Goal: Task Accomplishment & Management: Complete application form

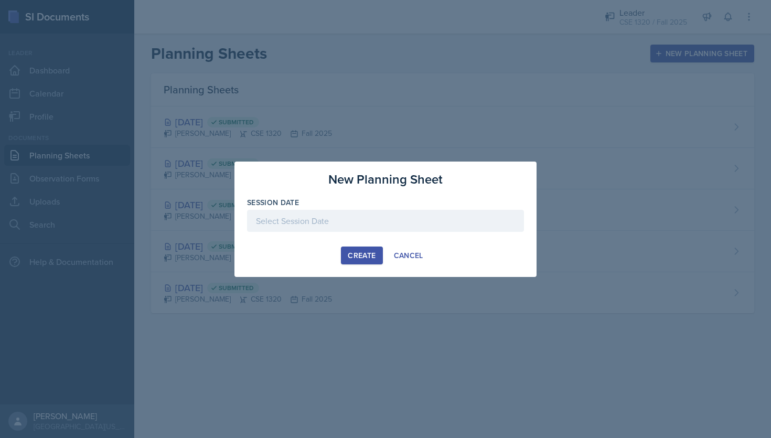
click at [332, 221] on div at bounding box center [385, 221] width 277 height 22
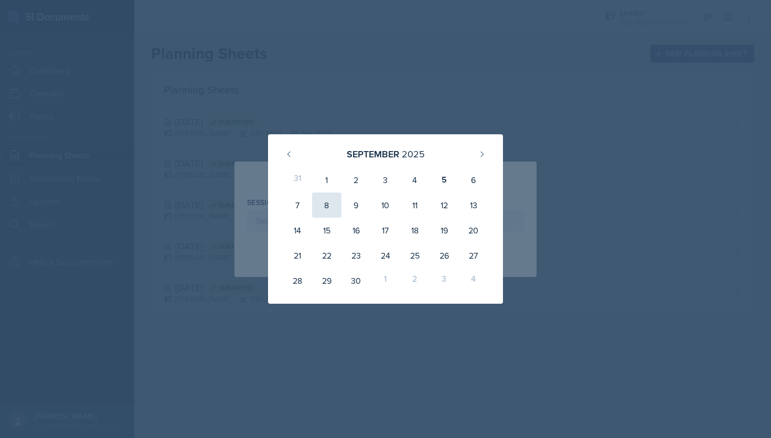
click at [333, 205] on div "8" at bounding box center [326, 204] width 29 height 25
type input "[DATE]"
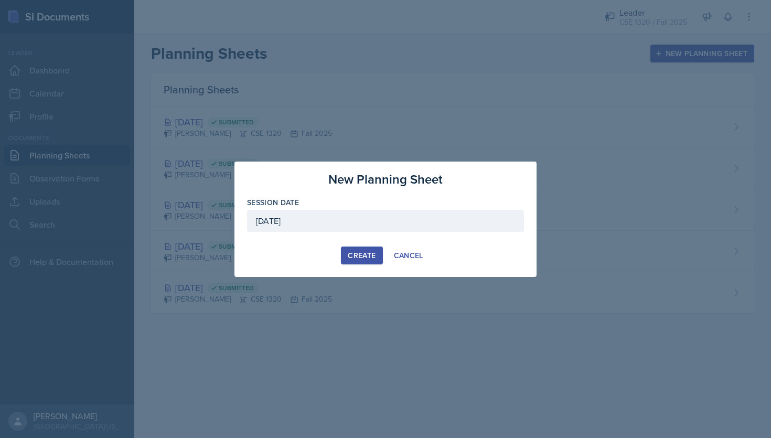
click at [354, 255] on div "Create" at bounding box center [362, 255] width 28 height 8
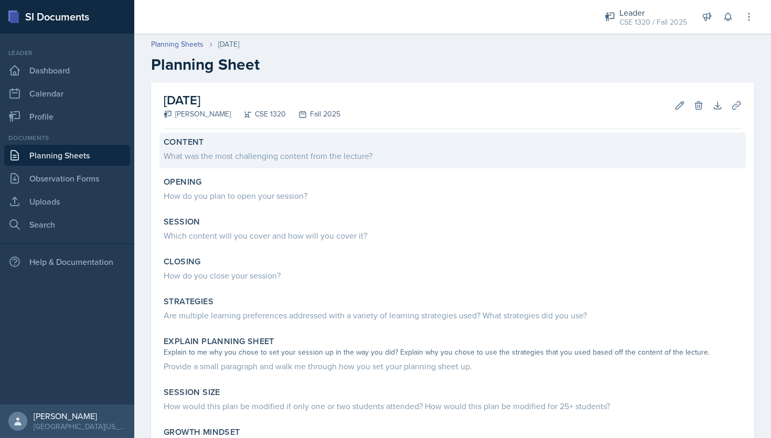
click at [266, 148] on div "What was the most challenging content from the lecture?" at bounding box center [453, 154] width 578 height 15
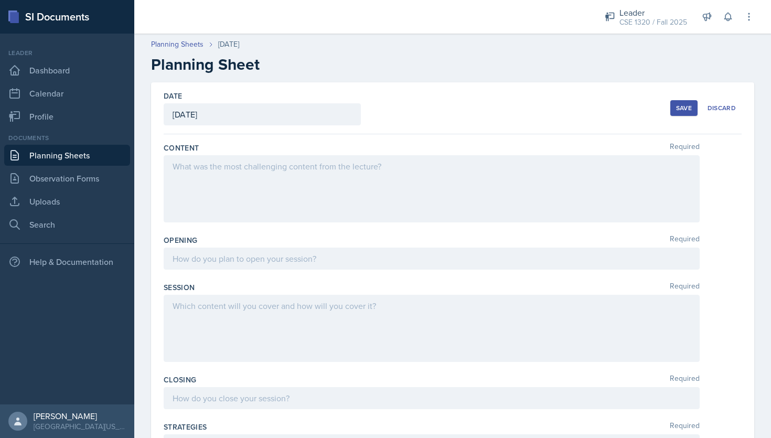
click at [269, 169] on div at bounding box center [432, 188] width 536 height 67
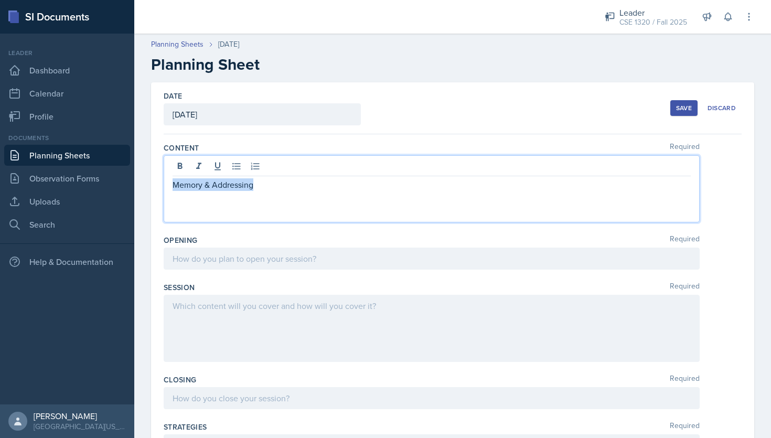
drag, startPoint x: 255, startPoint y: 181, endPoint x: 173, endPoint y: 188, distance: 82.6
click at [173, 188] on p "Memory & Addressing" at bounding box center [431, 184] width 518 height 13
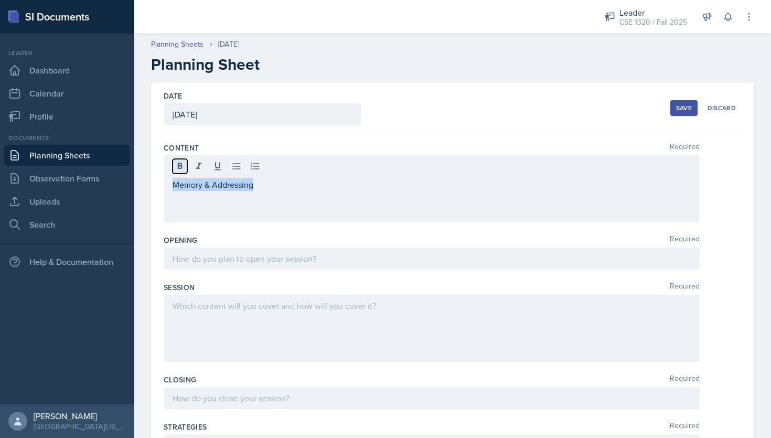
click at [177, 164] on icon at bounding box center [180, 166] width 10 height 10
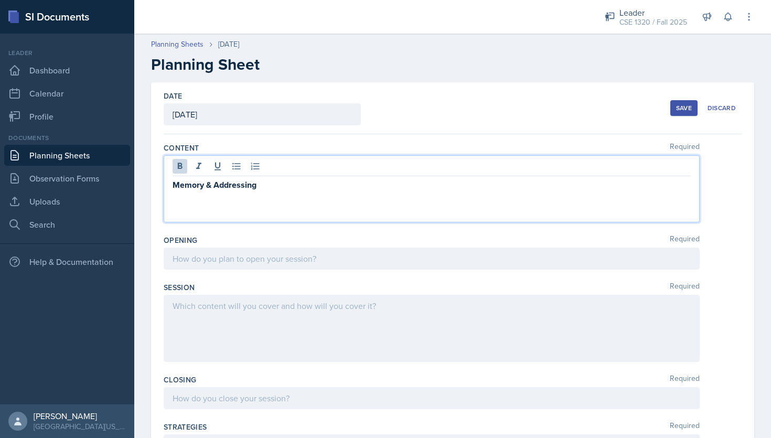
click at [260, 185] on p "Memory & Addressing" at bounding box center [431, 184] width 518 height 13
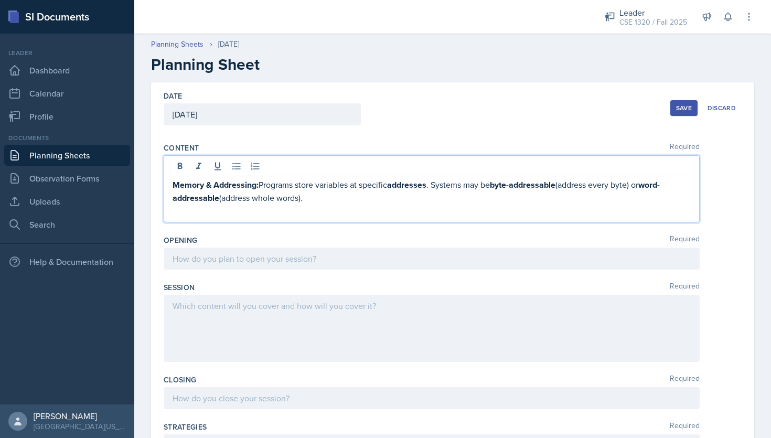
click at [172, 197] on div "Memory & Addressing: Programs store variables at specific addresses . Systems m…" at bounding box center [432, 188] width 536 height 67
click at [172, 198] on strong "word-addressable" at bounding box center [415, 191] width 487 height 25
drag, startPoint x: 310, startPoint y: 199, endPoint x: 261, endPoint y: 183, distance: 52.4
click at [261, 183] on p "Memory & Addressing: Programs store variables at specific addresses . Systems m…" at bounding box center [431, 191] width 518 height 26
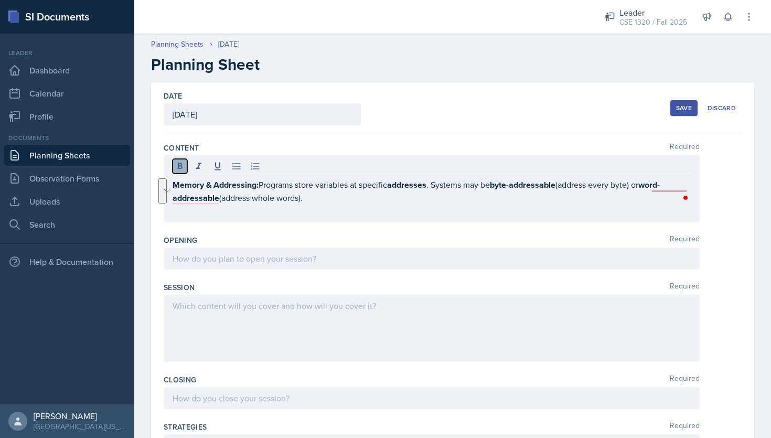
click at [183, 166] on icon at bounding box center [180, 166] width 10 height 10
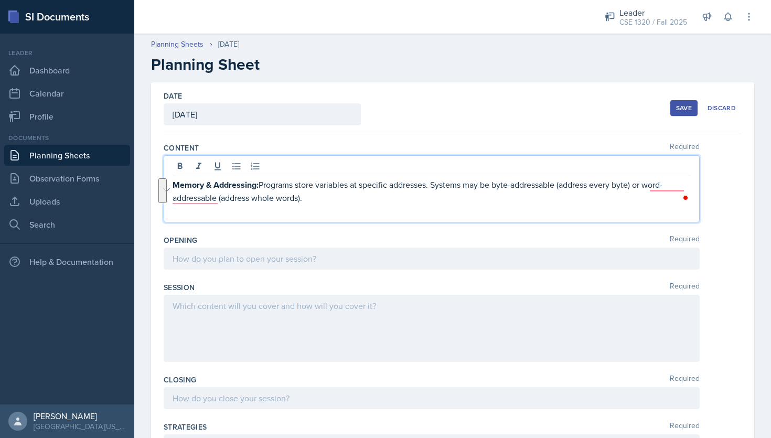
click at [330, 197] on p "Memory & Addressing: Programs store variables at specific addresses. Systems ma…" at bounding box center [431, 191] width 518 height 26
click at [310, 195] on p "Memory & Addressing: Programs store variables at specific addresses. Systems ma…" at bounding box center [431, 191] width 518 height 26
drag, startPoint x: 219, startPoint y: 211, endPoint x: 174, endPoint y: 212, distance: 45.1
click at [174, 212] on p "& Operator" at bounding box center [431, 210] width 518 height 13
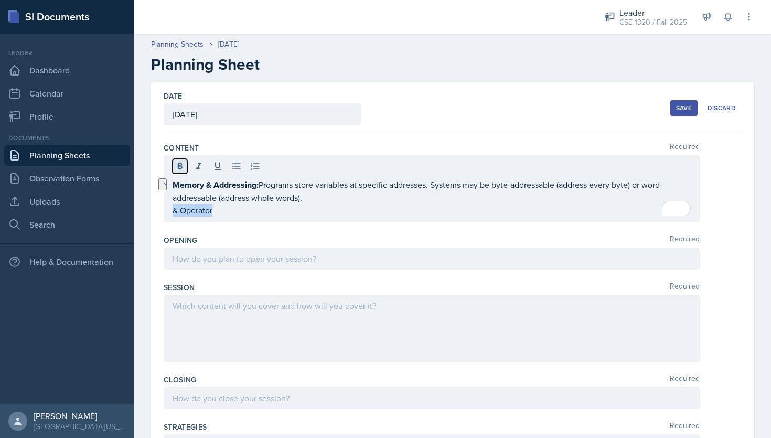
click at [179, 170] on icon at bounding box center [180, 166] width 10 height 10
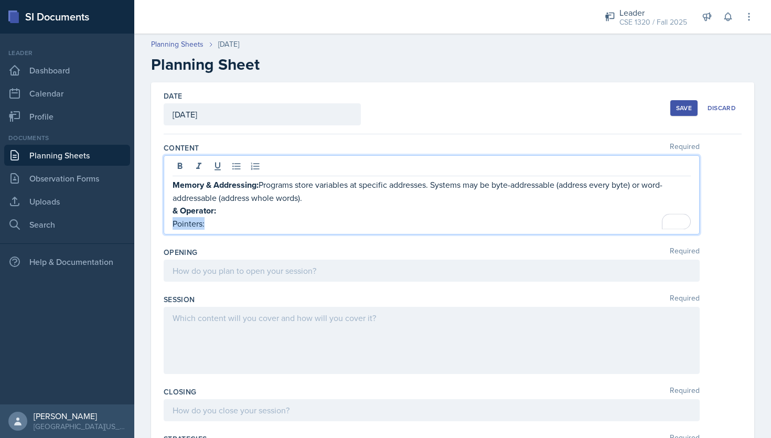
drag, startPoint x: 209, startPoint y: 225, endPoint x: 172, endPoint y: 225, distance: 36.7
click at [172, 225] on p "Pointers:" at bounding box center [431, 223] width 518 height 13
click at [215, 224] on p "Pointers:" at bounding box center [431, 223] width 518 height 13
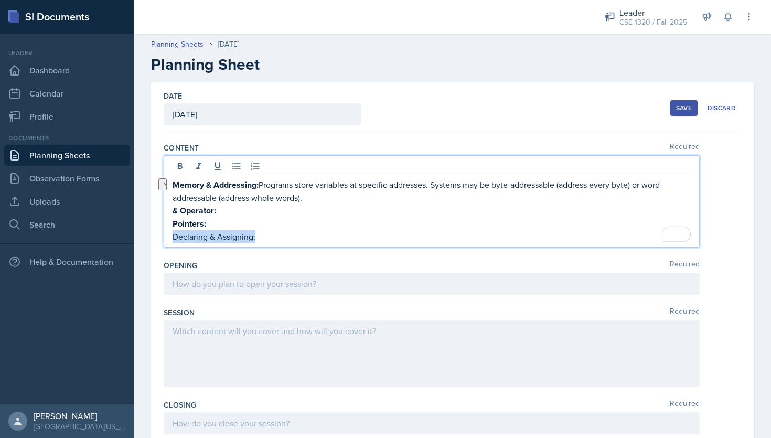
drag, startPoint x: 258, startPoint y: 238, endPoint x: 174, endPoint y: 236, distance: 85.0
click at [174, 236] on p "Declaring & Assigning:" at bounding box center [431, 236] width 518 height 13
click at [180, 171] on icon at bounding box center [180, 166] width 10 height 10
click at [272, 239] on p "Declaring & Assigning:" at bounding box center [431, 236] width 518 height 13
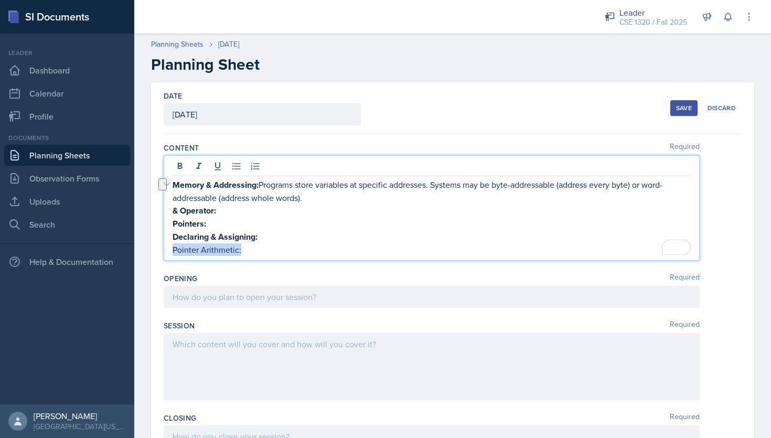
drag, startPoint x: 244, startPoint y: 248, endPoint x: 172, endPoint y: 249, distance: 72.3
click at [172, 249] on p "Pointer Arithmetic:" at bounding box center [431, 249] width 518 height 13
click at [181, 166] on icon at bounding box center [180, 166] width 5 height 6
click at [253, 250] on p "Pointer Arithmetic:" at bounding box center [431, 249] width 518 height 13
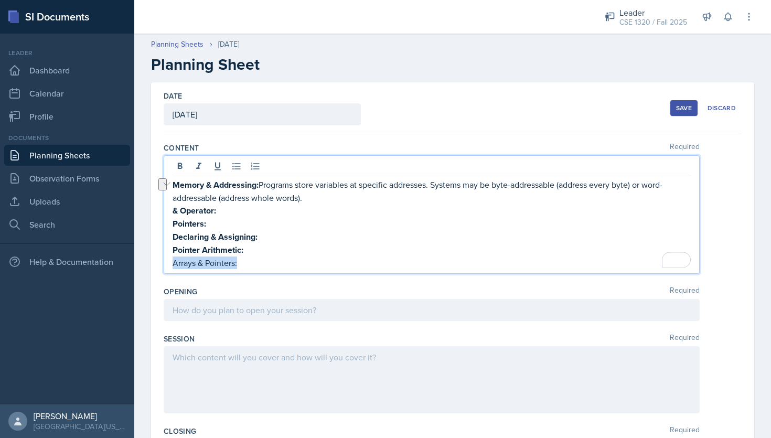
drag, startPoint x: 238, startPoint y: 263, endPoint x: 174, endPoint y: 262, distance: 64.5
click at [174, 262] on p "Arrays & Pointers:" at bounding box center [431, 262] width 518 height 13
click at [178, 167] on icon at bounding box center [180, 166] width 5 height 6
click at [248, 256] on p "Arrays & Pointers:" at bounding box center [431, 262] width 518 height 13
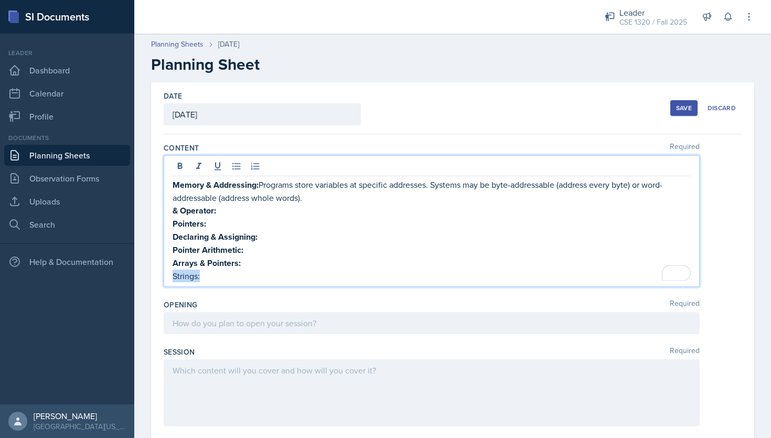
drag, startPoint x: 203, startPoint y: 276, endPoint x: 174, endPoint y: 274, distance: 29.9
click at [174, 274] on p "Strings:" at bounding box center [431, 275] width 518 height 13
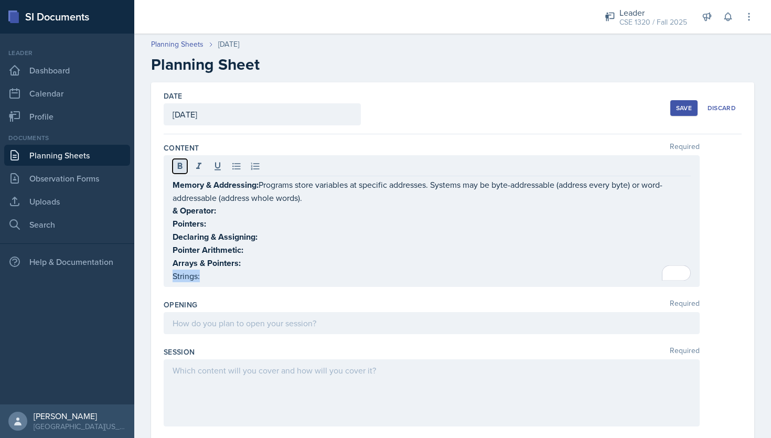
click at [175, 164] on icon at bounding box center [180, 166] width 10 height 10
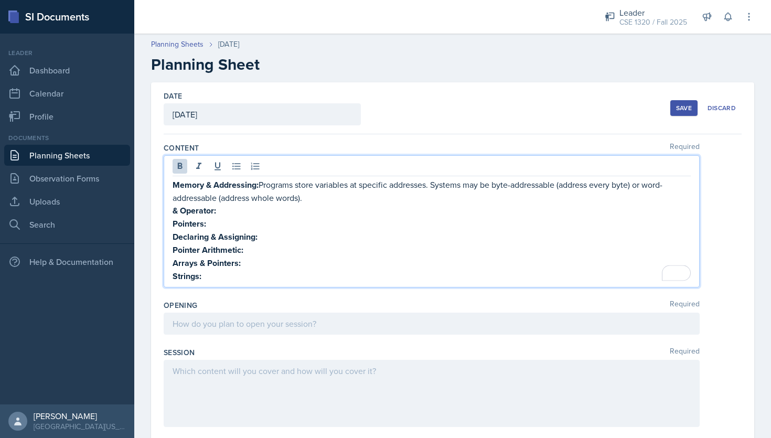
click at [211, 276] on p "Strings:" at bounding box center [431, 275] width 518 height 13
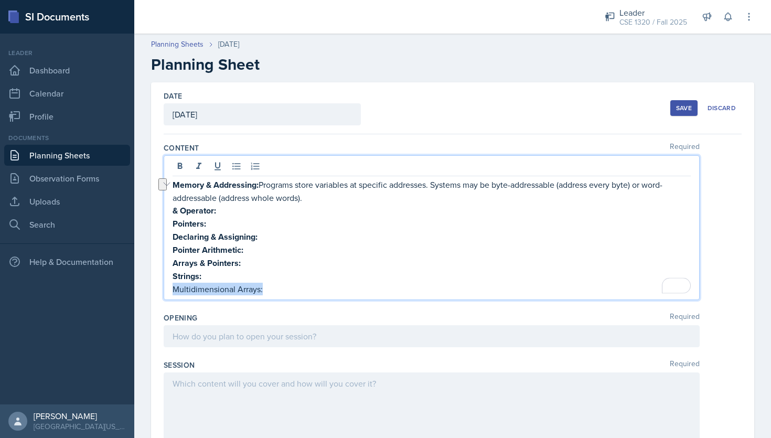
drag, startPoint x: 263, startPoint y: 286, endPoint x: 174, endPoint y: 287, distance: 89.7
click at [174, 287] on p "Multidimensional Arrays:" at bounding box center [431, 289] width 518 height 13
click at [274, 283] on p "Multidimensional Arrays:" at bounding box center [431, 289] width 518 height 13
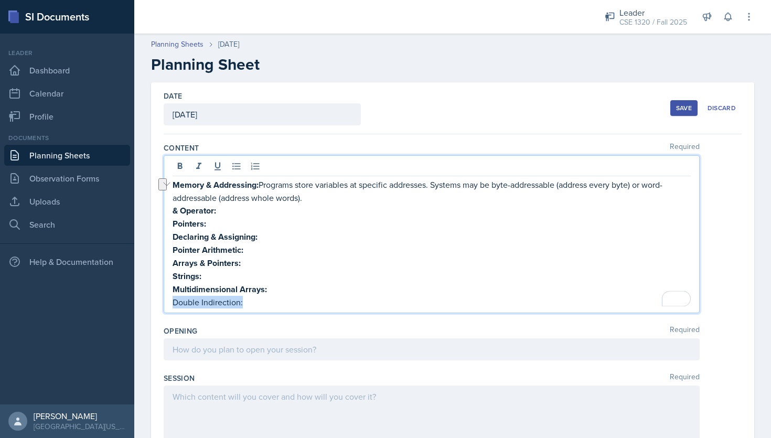
drag, startPoint x: 244, startPoint y: 300, endPoint x: 175, endPoint y: 305, distance: 69.9
click at [175, 305] on p "Double Indirection:" at bounding box center [431, 302] width 518 height 13
click at [251, 299] on p "Double Indirection:" at bounding box center [431, 302] width 518 height 13
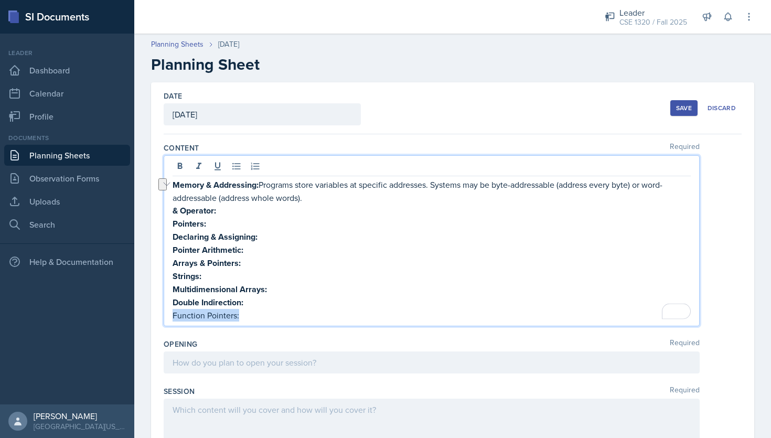
drag, startPoint x: 240, startPoint y: 312, endPoint x: 174, endPoint y: 313, distance: 66.6
click at [174, 313] on p "Function Pointers:" at bounding box center [431, 315] width 518 height 13
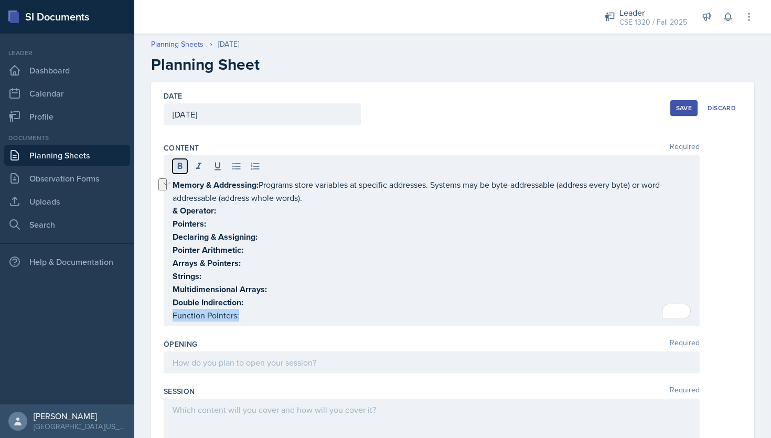
click at [181, 162] on icon at bounding box center [180, 166] width 10 height 10
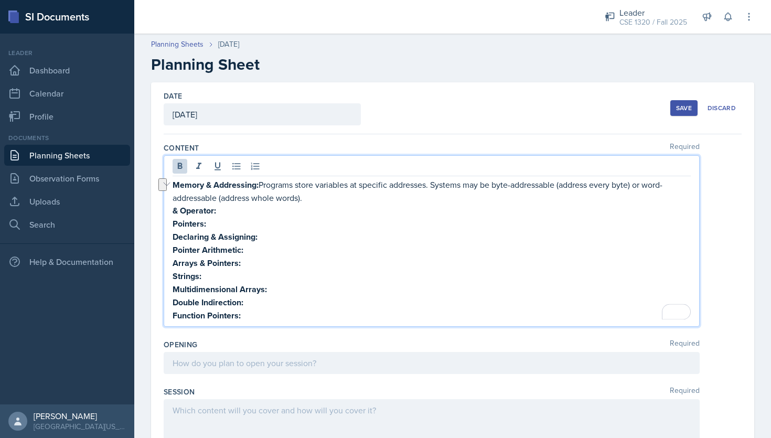
click at [255, 314] on p "Function Pointers:" at bounding box center [431, 315] width 518 height 13
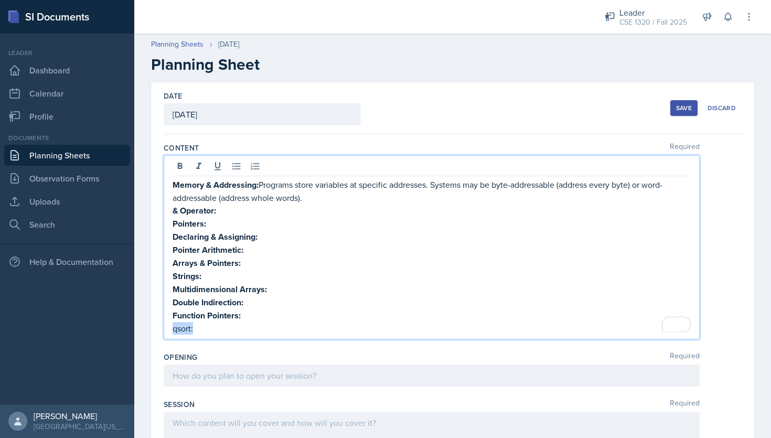
drag, startPoint x: 200, startPoint y: 327, endPoint x: 163, endPoint y: 326, distance: 36.7
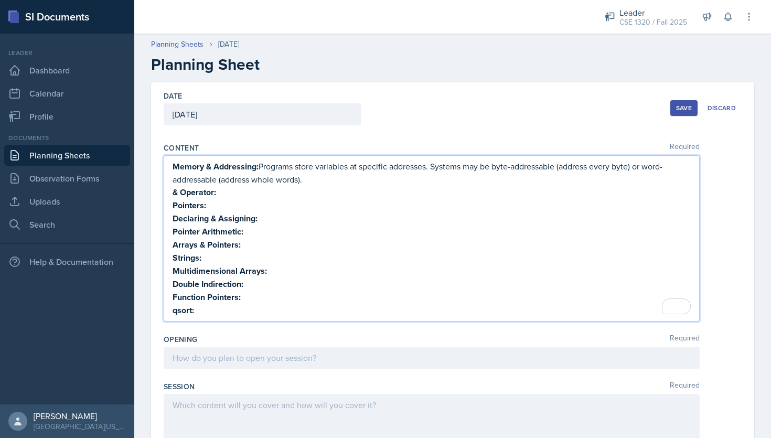
click at [211, 307] on p "qsort:" at bounding box center [431, 310] width 518 height 13
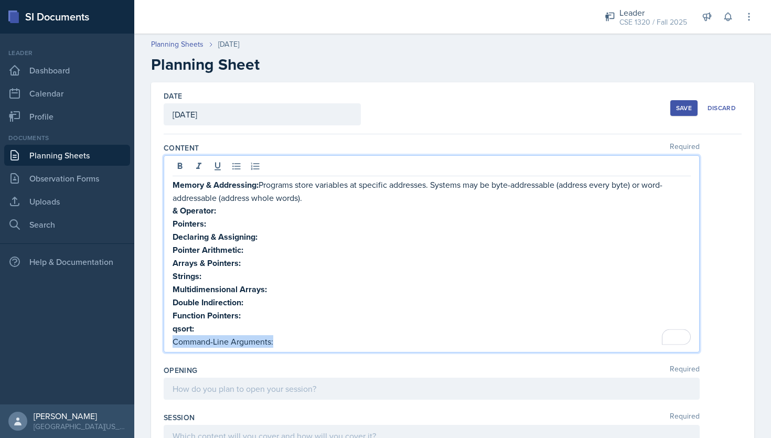
drag, startPoint x: 276, startPoint y: 338, endPoint x: 171, endPoint y: 335, distance: 104.9
click at [171, 343] on div "Memory & Addressing: Programs store variables at specific addresses. Systems ma…" at bounding box center [432, 253] width 536 height 197
click at [352, 296] on p "Double Indirection:" at bounding box center [431, 302] width 518 height 13
click at [224, 210] on p "& Operator:" at bounding box center [431, 210] width 518 height 13
click at [215, 210] on strong "& Operator:" at bounding box center [194, 210] width 44 height 12
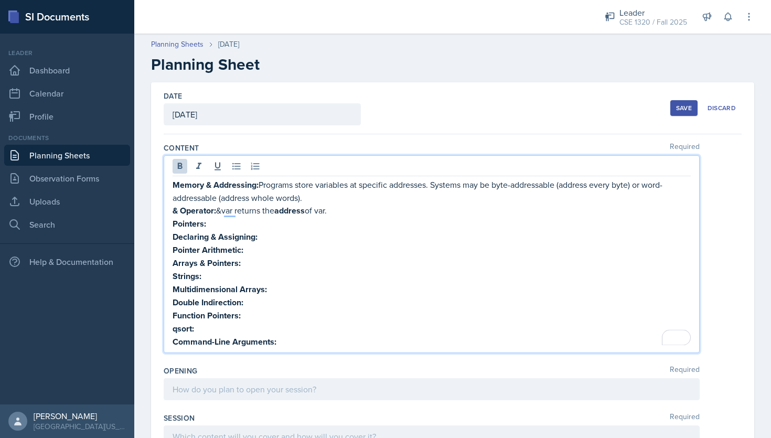
click at [213, 223] on p "Pointers:" at bounding box center [431, 223] width 518 height 13
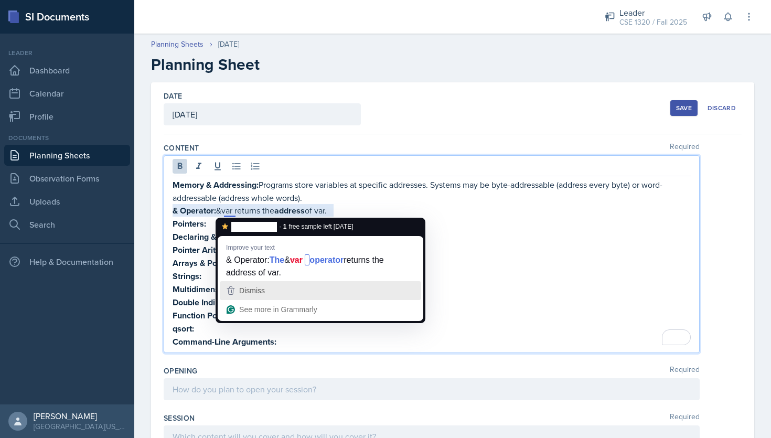
click at [276, 294] on div "Dismiss" at bounding box center [320, 291] width 192 height 16
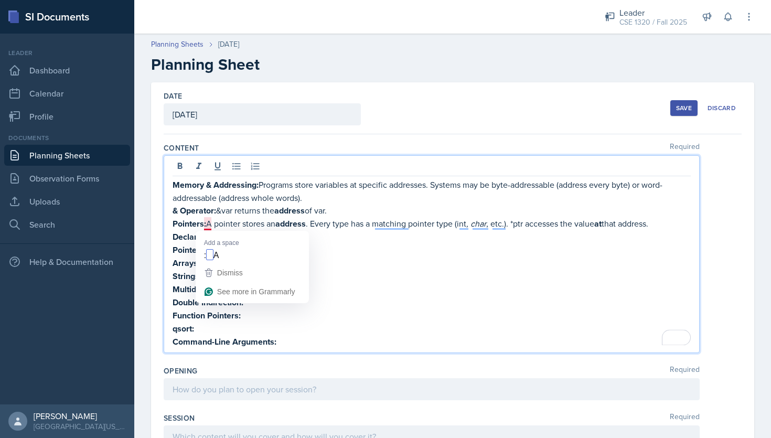
click at [206, 224] on p "Pointers: A pointer stores an address . Every type has a matching pointer type …" at bounding box center [431, 223] width 518 height 13
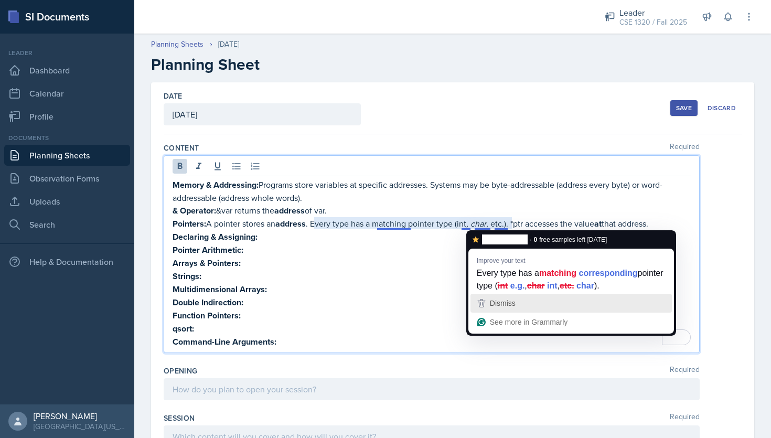
click at [526, 306] on div "Dismiss" at bounding box center [571, 303] width 192 height 16
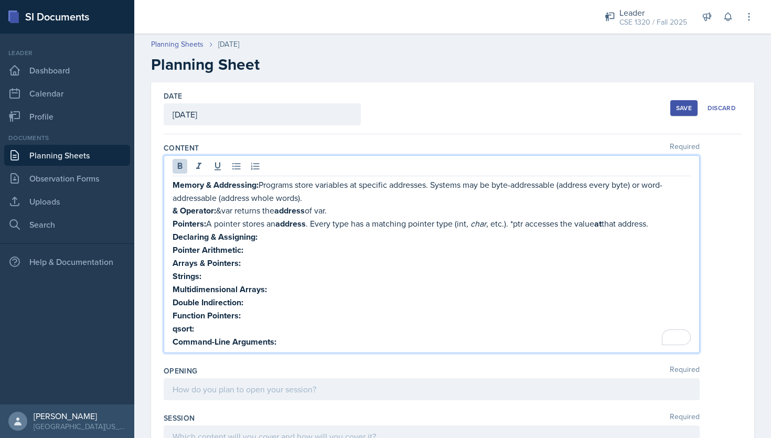
click at [280, 233] on p "Declaring & Assigning:" at bounding box center [431, 236] width 518 height 13
click at [244, 248] on p "Pointer Arithmetic:" at bounding box center [431, 249] width 518 height 13
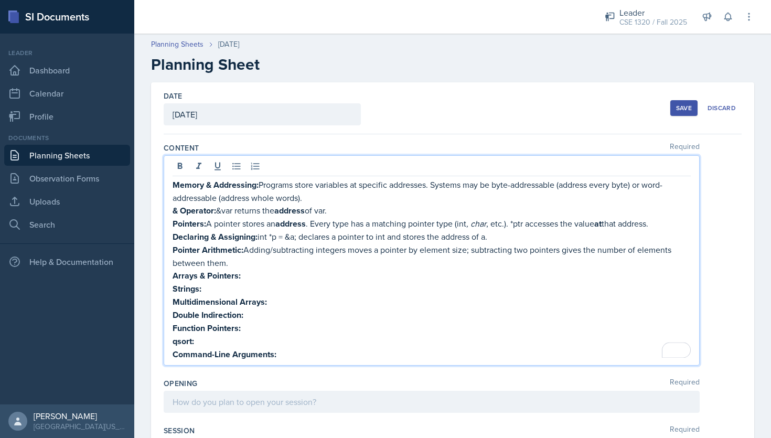
click at [250, 275] on p "Arrays & Pointers:" at bounding box center [431, 275] width 518 height 13
click at [222, 287] on p "Strings:" at bounding box center [431, 288] width 518 height 13
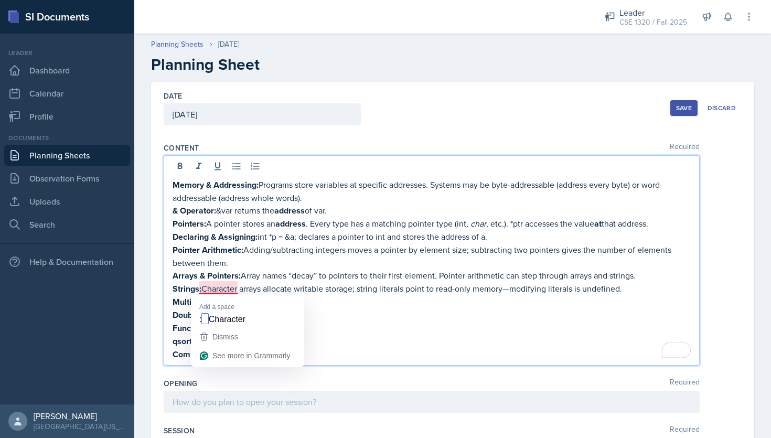
click at [201, 286] on p "Strings: Character arrays allocate writable storage; string literals point to r…" at bounding box center [431, 288] width 518 height 13
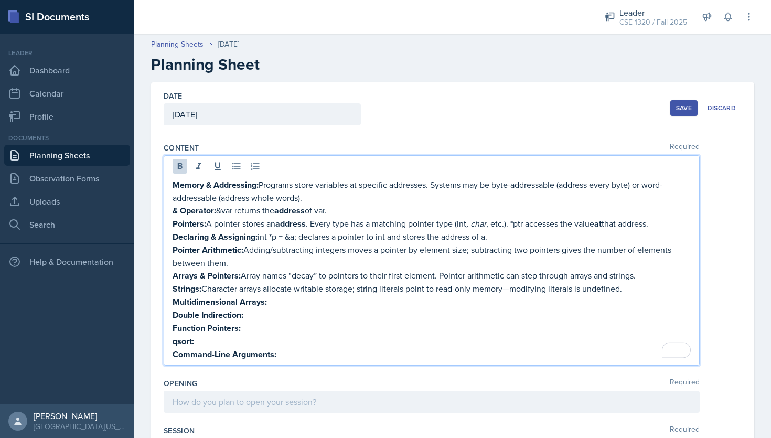
click at [279, 305] on p "Multidimensional Arrays:" at bounding box center [431, 301] width 518 height 13
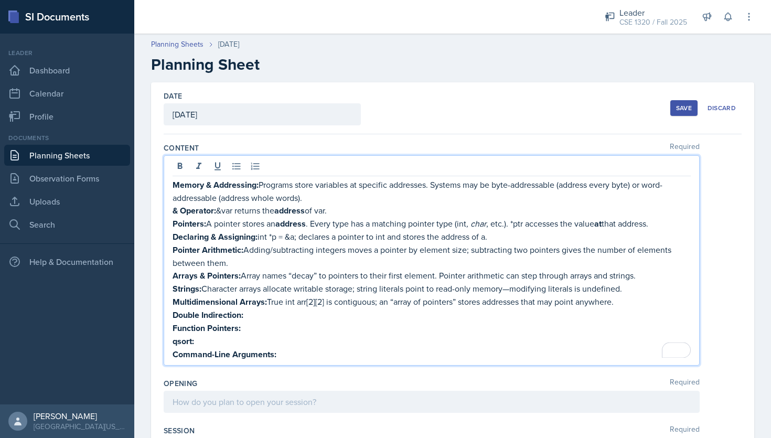
click at [251, 313] on p "Double Indirection:" at bounding box center [431, 314] width 518 height 13
click at [253, 334] on p "Function Pointers:" at bounding box center [431, 327] width 518 height 13
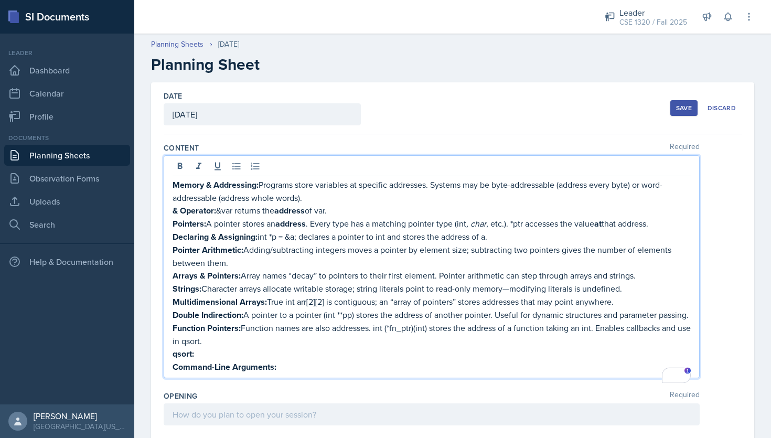
click at [220, 360] on p "qsort:" at bounding box center [431, 353] width 518 height 13
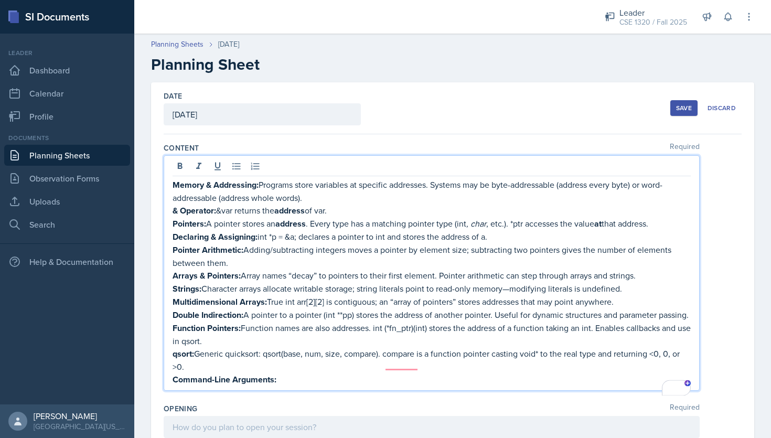
click at [281, 386] on p "Command-Line Arguments:" at bounding box center [431, 379] width 518 height 13
click at [326, 386] on p "Command-Line Arguments:" at bounding box center [431, 379] width 518 height 13
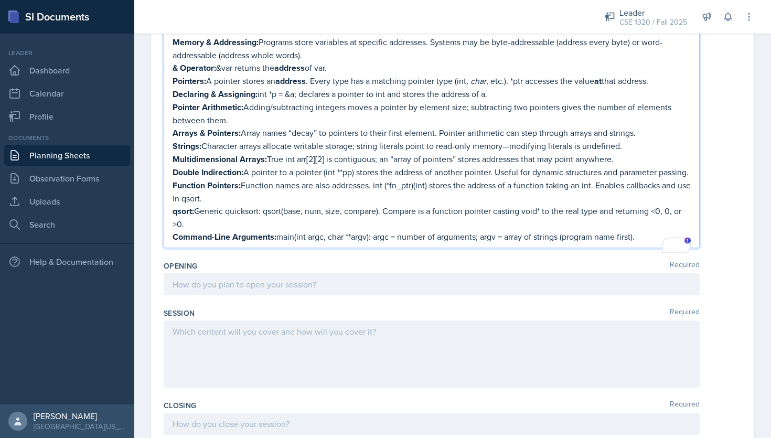
scroll to position [157, 0]
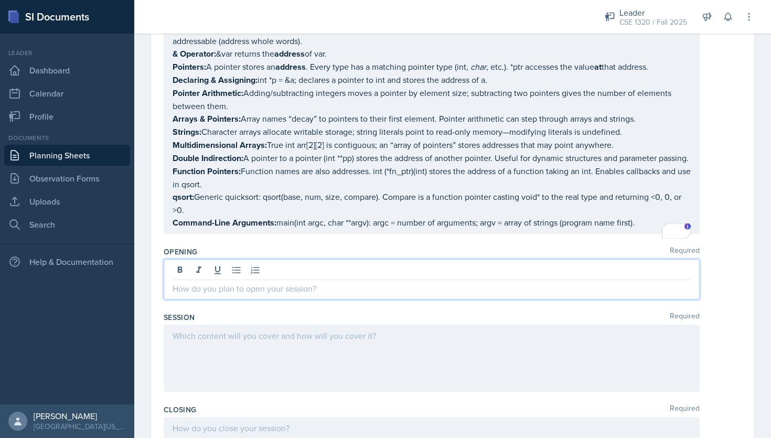
click at [277, 282] on p at bounding box center [431, 288] width 518 height 13
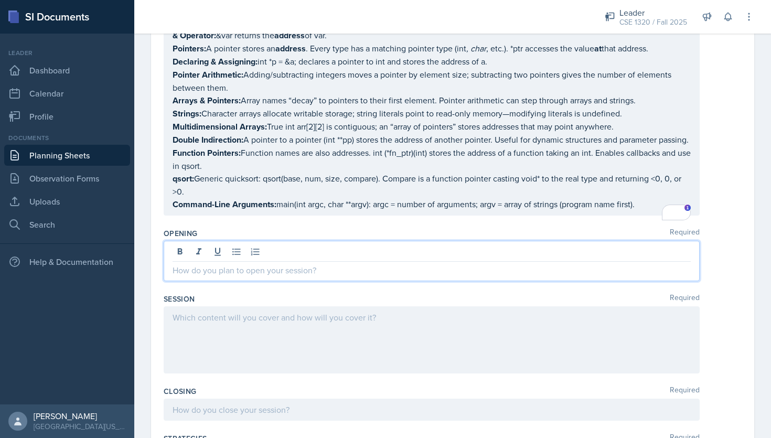
paste div
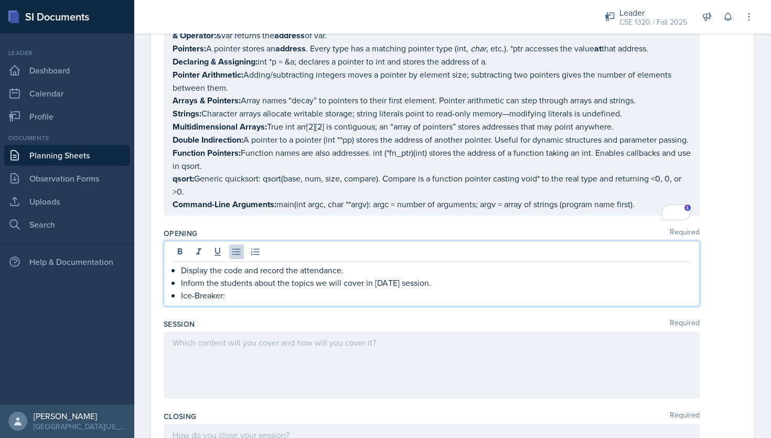
drag, startPoint x: 229, startPoint y: 306, endPoint x: 178, endPoint y: 304, distance: 50.9
click at [178, 301] on div "Display the code and record the attendance. Inform the students about the topic…" at bounding box center [431, 283] width 518 height 38
click at [179, 257] on icon at bounding box center [180, 251] width 10 height 10
click at [236, 302] on p "Ice-Breaker:" at bounding box center [436, 295] width 510 height 13
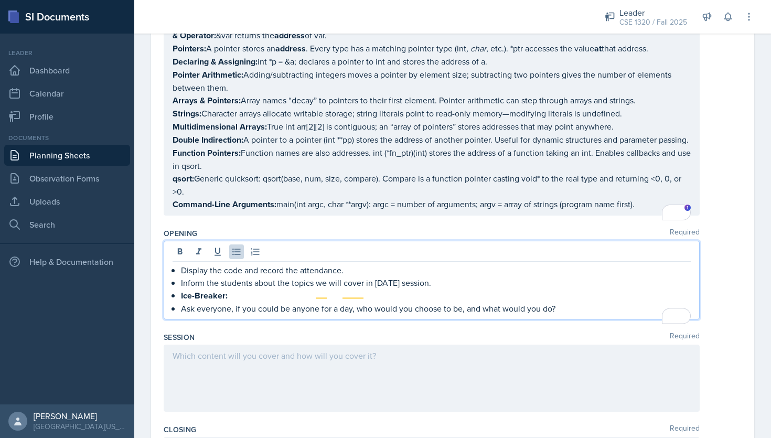
click at [575, 315] on p "Ask everyone, if you could be anyone for a day, who would you choose to be, and…" at bounding box center [436, 308] width 510 height 13
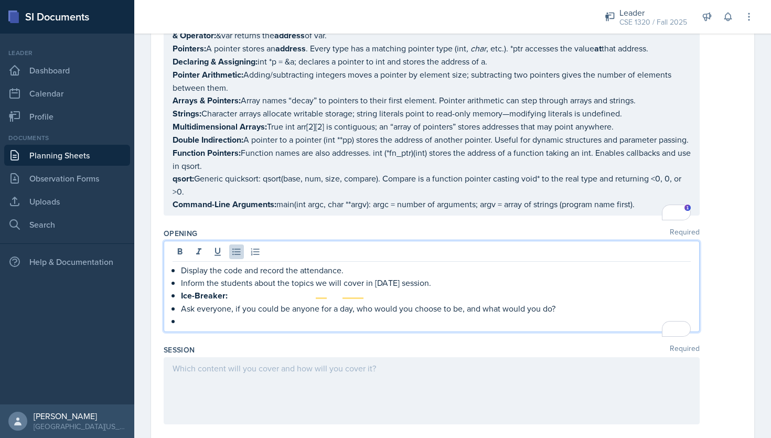
scroll to position [166, 0]
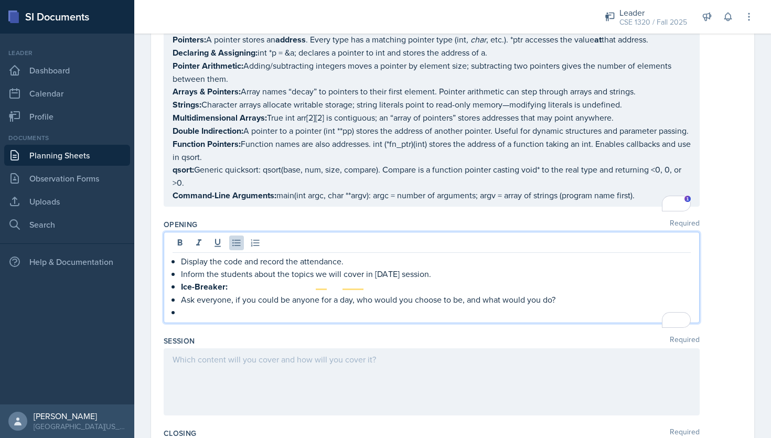
click at [233, 293] on p "Ice-Breaker:" at bounding box center [436, 286] width 510 height 13
drag, startPoint x: 289, startPoint y: 296, endPoint x: 228, endPoint y: 295, distance: 61.3
click at [228, 293] on p "Ice-Breaker: “If I Could Be…”" at bounding box center [436, 286] width 510 height 13
click at [180, 248] on icon at bounding box center [180, 242] width 10 height 10
click at [193, 318] on p "To enrich screen reader interactions, please activate Accessibility in Grammarl…" at bounding box center [436, 312] width 510 height 13
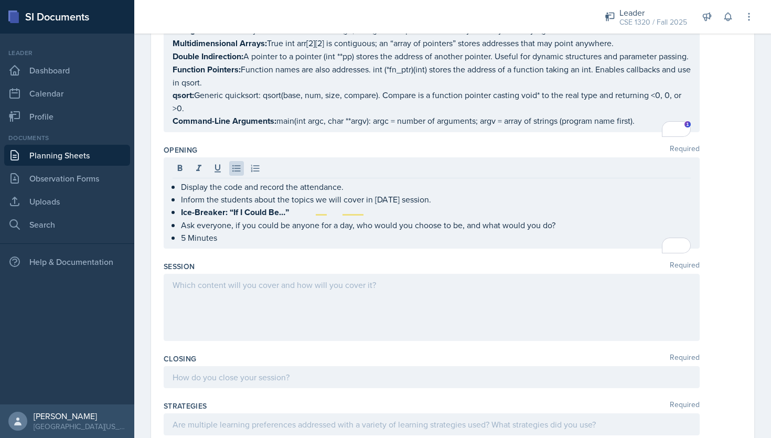
click at [253, 305] on div at bounding box center [432, 307] width 536 height 67
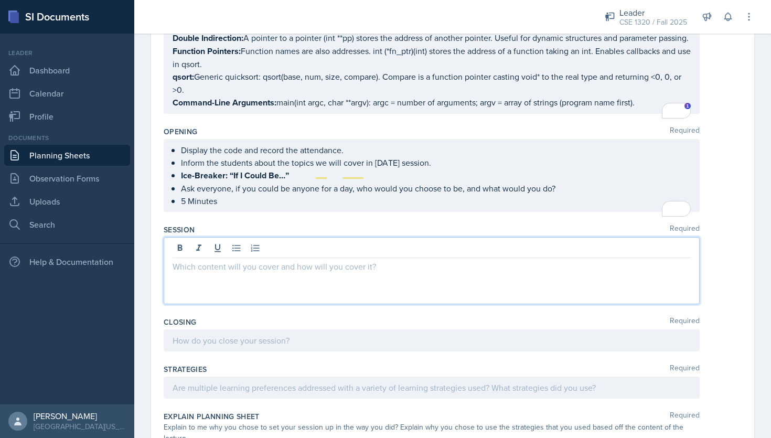
click at [233, 269] on p at bounding box center [431, 266] width 518 height 13
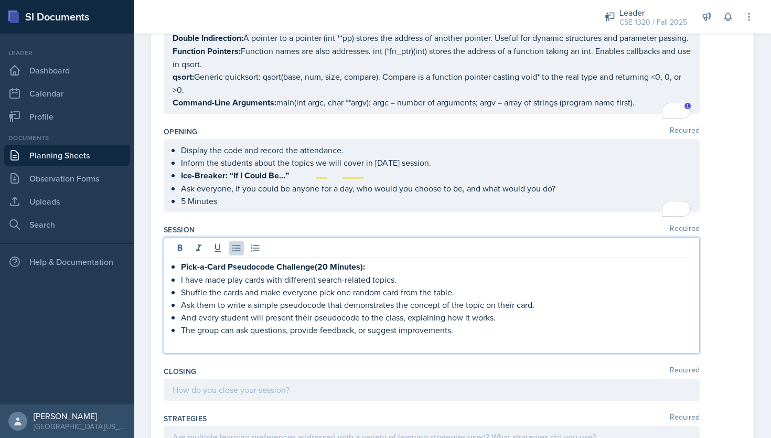
scroll to position [270, 0]
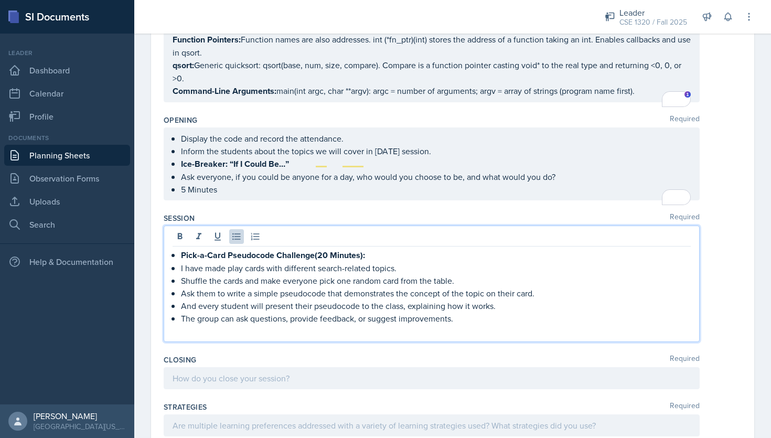
click at [399, 274] on p "I have made play cards with different search-related topics." at bounding box center [436, 268] width 510 height 13
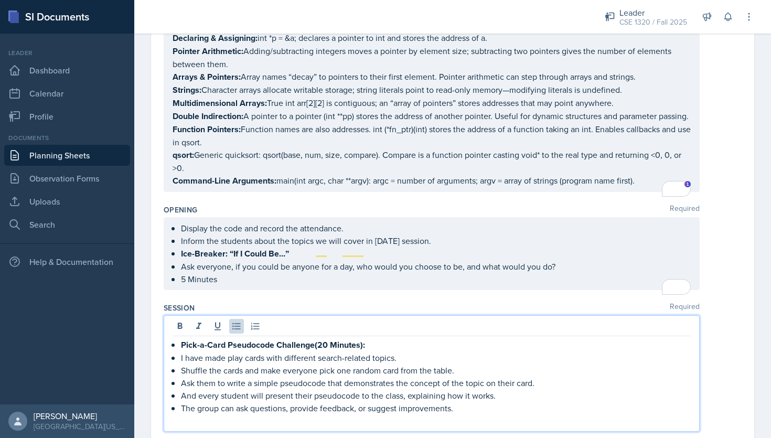
scroll to position [183, 0]
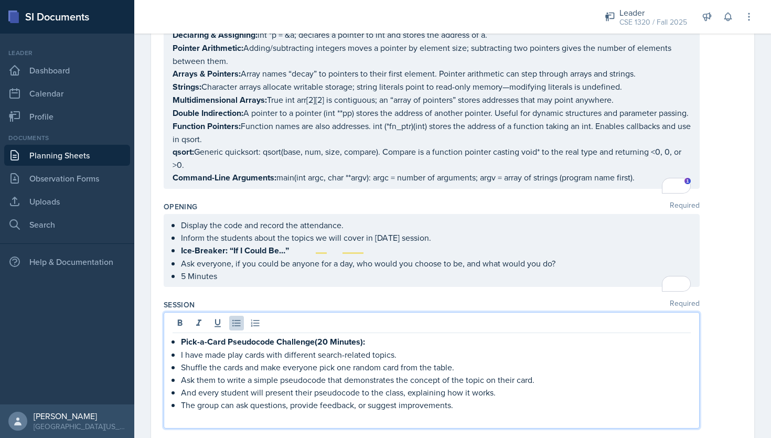
click at [369, 361] on p "I have made play cards with different search-related topics." at bounding box center [436, 354] width 510 height 13
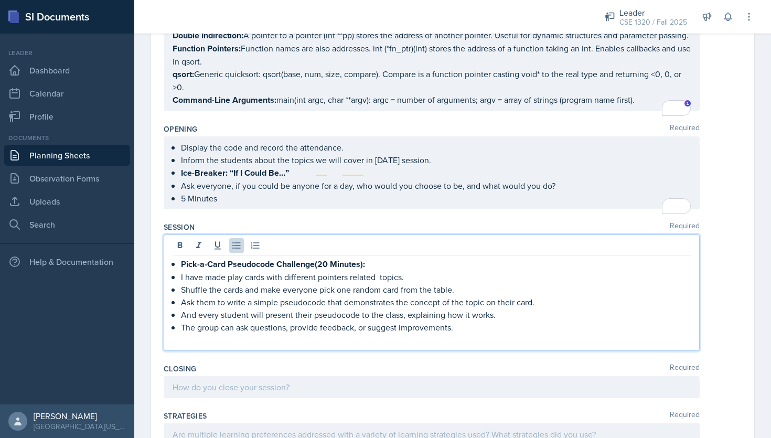
scroll to position [280, 0]
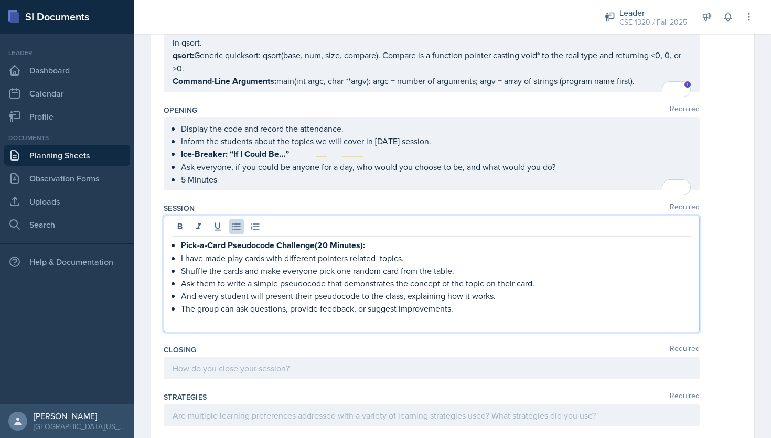
click at [461, 315] on p "The group can ask questions, provide feedback, or suggest improvements." at bounding box center [436, 308] width 510 height 13
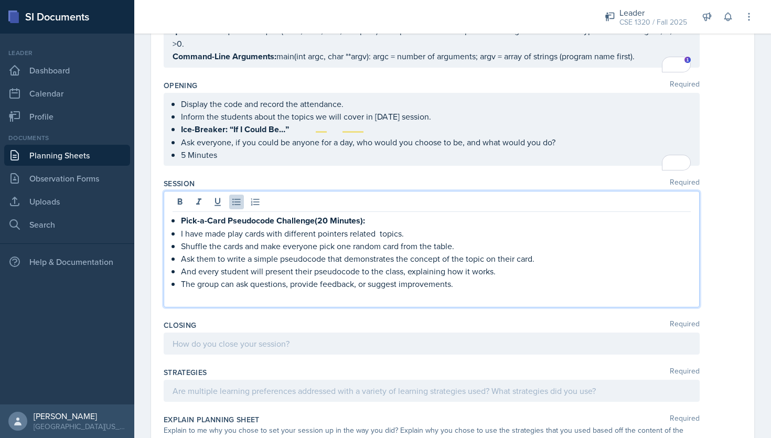
scroll to position [324, 0]
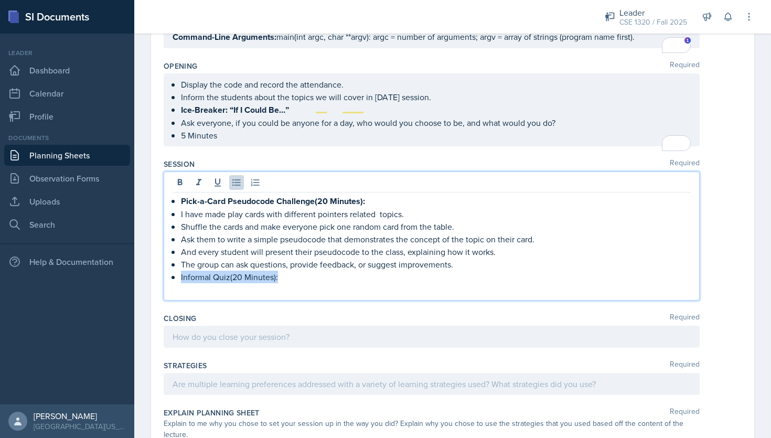
drag, startPoint x: 281, startPoint y: 288, endPoint x: 181, endPoint y: 283, distance: 100.3
click at [181, 283] on p "Informal Quiz(20 Minutes):" at bounding box center [436, 277] width 510 height 13
click at [180, 188] on icon at bounding box center [180, 182] width 10 height 10
click at [290, 284] on p "Informal Quiz(20 Minutes):" at bounding box center [436, 277] width 510 height 13
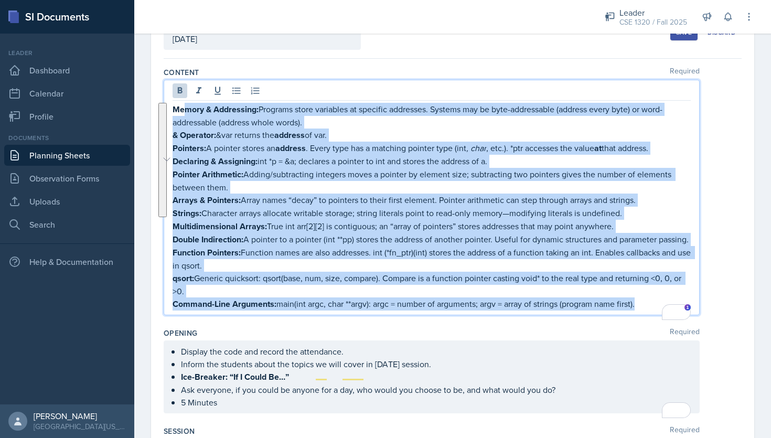
scroll to position [0, 0]
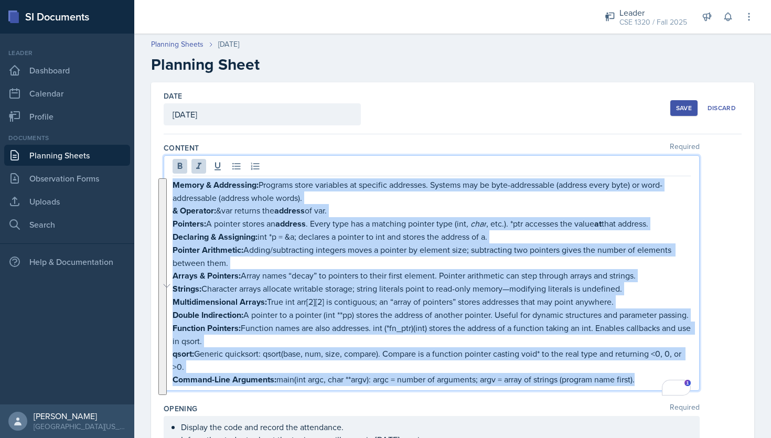
drag, startPoint x: 646, startPoint y: 231, endPoint x: 174, endPoint y: 180, distance: 475.0
click at [174, 180] on div "Memory & Addressing: Programs store variables at specific addresses. Systems ma…" at bounding box center [431, 282] width 518 height 208
copy div "Memory & Addressing: Programs store variables at specific addresses. Systems ma…"
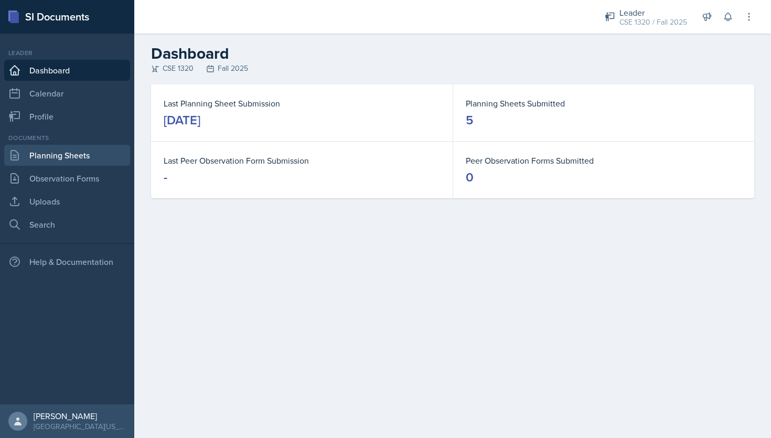
click at [68, 156] on link "Planning Sheets" at bounding box center [67, 155] width 126 height 21
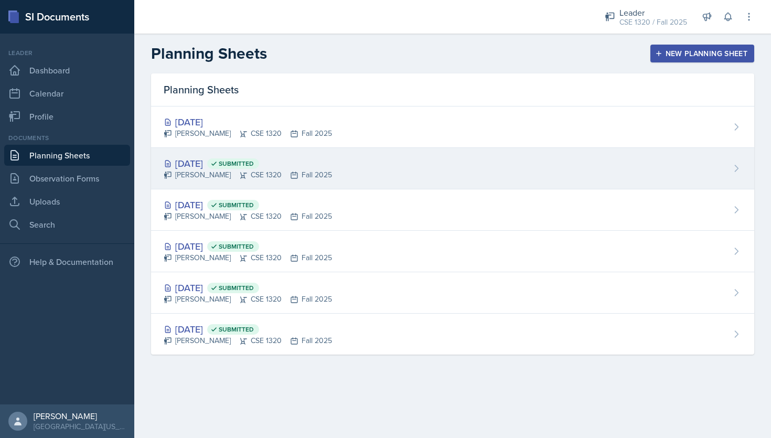
click at [444, 166] on div "Sep 5th, 2025 Submitted Nishan Koirala CSE 1320 Fall 2025" at bounding box center [452, 168] width 603 height 41
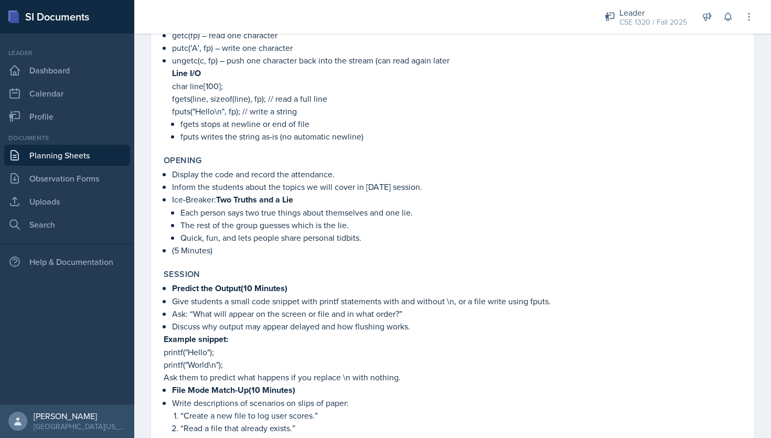
scroll to position [595, 0]
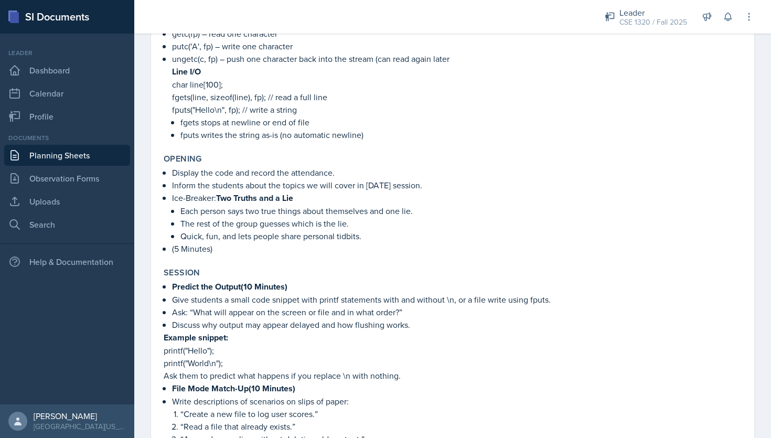
drag, startPoint x: 425, startPoint y: 186, endPoint x: 163, endPoint y: 161, distance: 263.3
click at [163, 161] on div "Opening Display the code and record the attendance. Inform the students about t…" at bounding box center [452, 204] width 586 height 110
copy div "Display the code and record the attendance. Inform the students about the topic…"
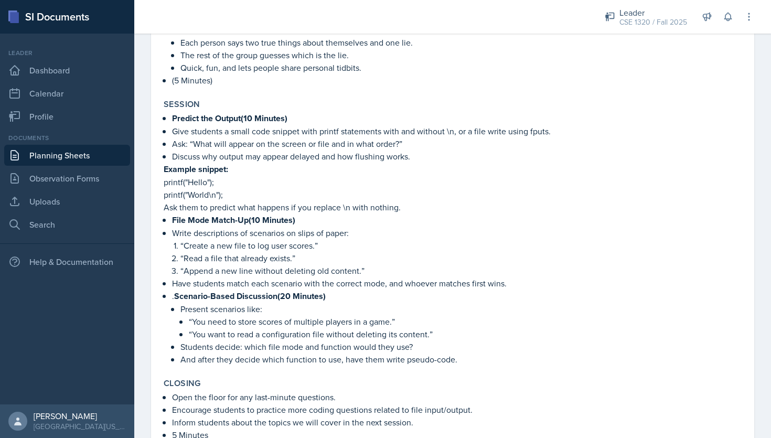
scroll to position [781, 0]
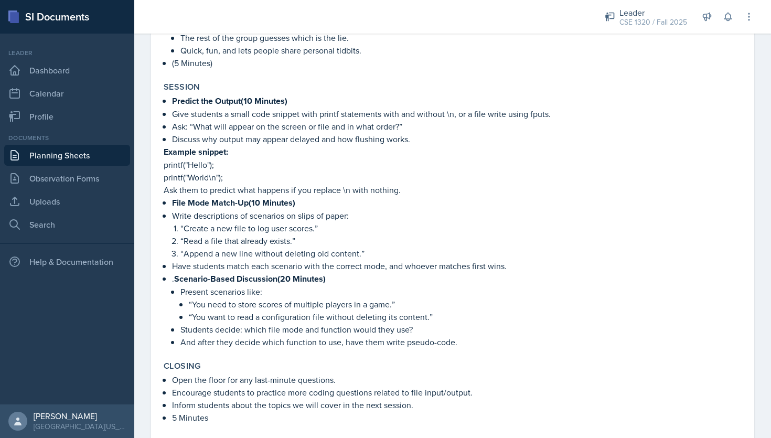
click at [88, 147] on link "Planning Sheets" at bounding box center [67, 155] width 126 height 21
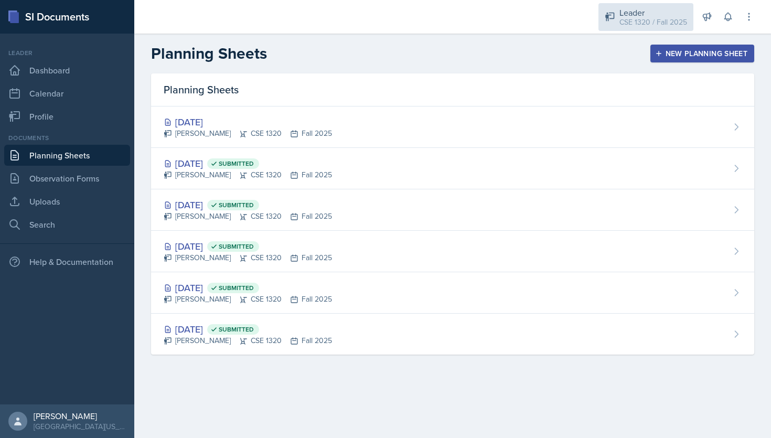
click at [627, 28] on div "Leader CSE 1320 / Fall 2025" at bounding box center [645, 17] width 95 height 28
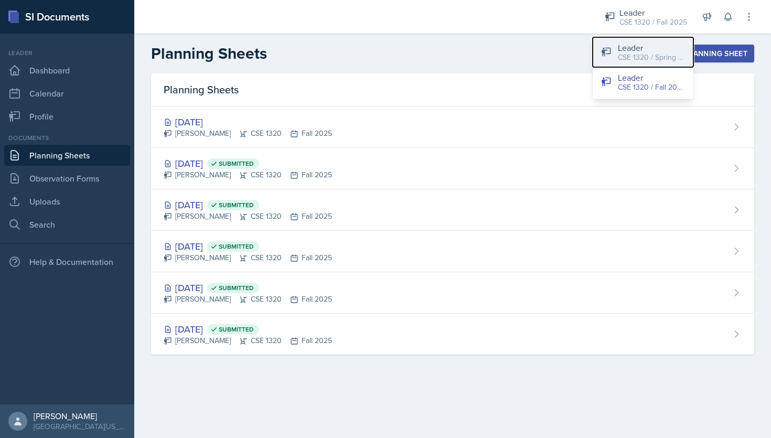
click at [636, 52] on div "CSE 1320 / Spring 2025" at bounding box center [651, 57] width 67 height 11
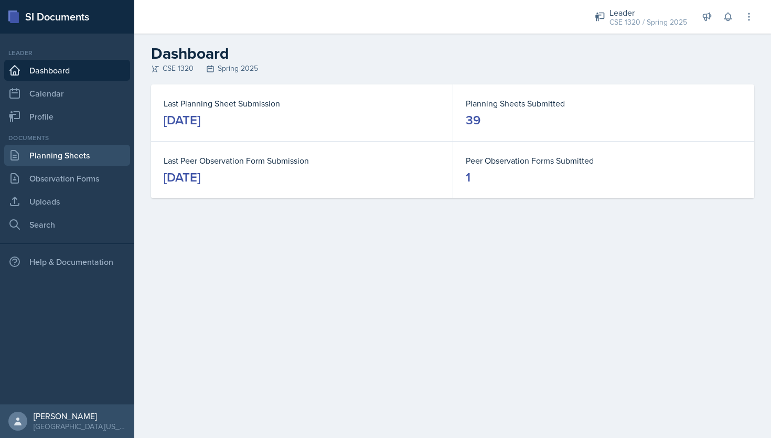
click at [65, 160] on link "Planning Sheets" at bounding box center [67, 155] width 126 height 21
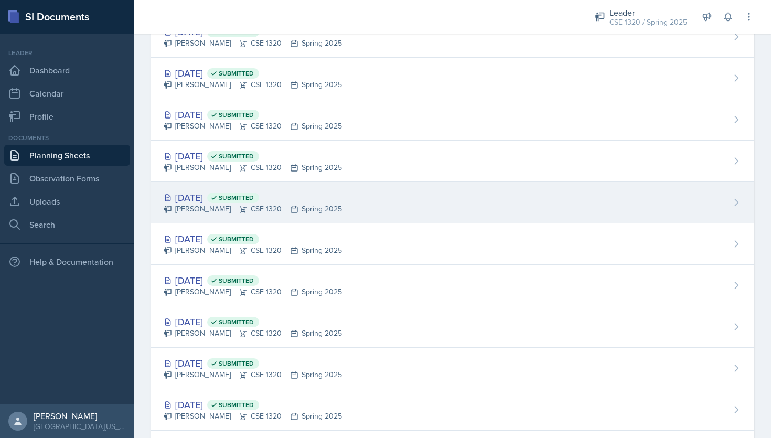
scroll to position [234, 0]
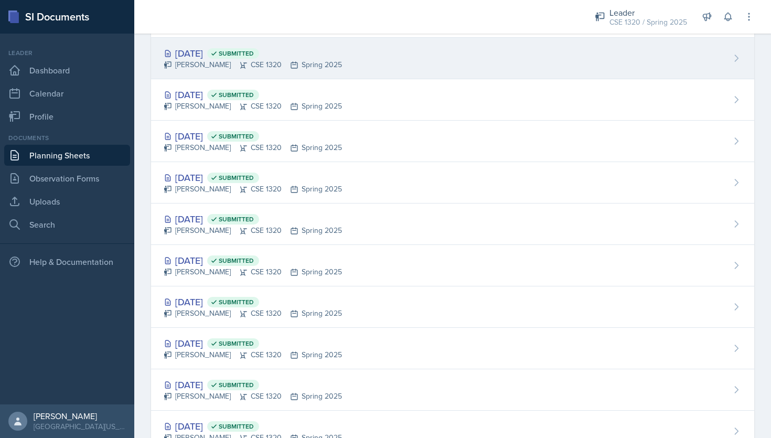
click at [349, 286] on div "Apr 4th, 2025 Submitted Nishan Koirala CSE 1320 Spring 2025" at bounding box center [452, 306] width 603 height 41
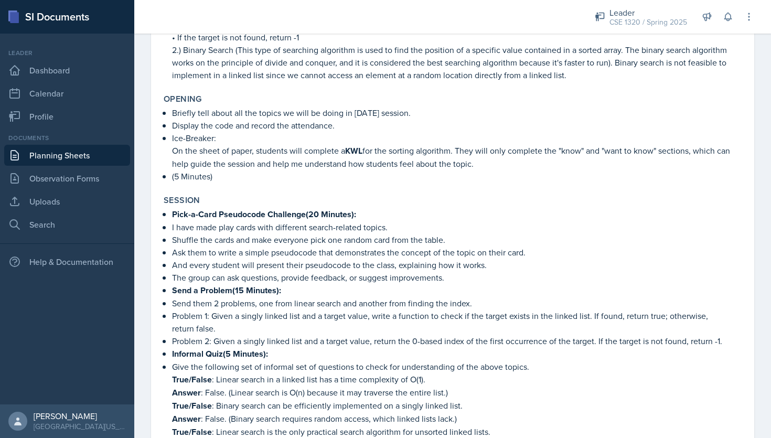
scroll to position [262, 0]
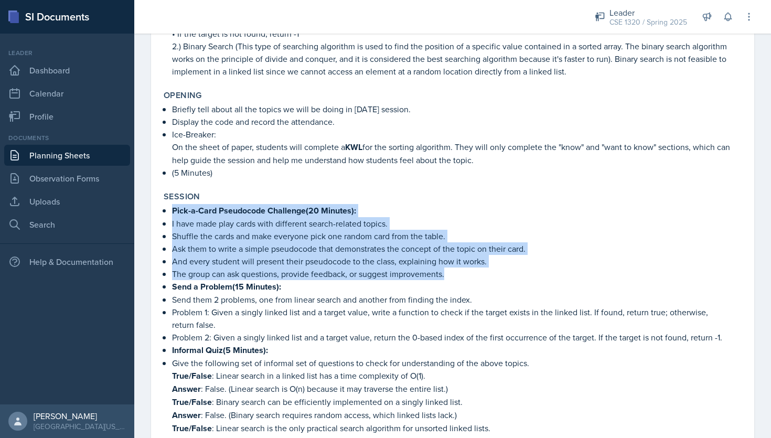
drag, startPoint x: 449, startPoint y: 275, endPoint x: 172, endPoint y: 213, distance: 283.6
click at [172, 213] on ul "Pick-a-Card Pseudocode Challenge(20 Minutes): I have made play cards with diffe…" at bounding box center [456, 365] width 569 height 322
copy ul "Pick-a-Card Pseudocode Challenge(20 Minutes): I have made play cards with diffe…"
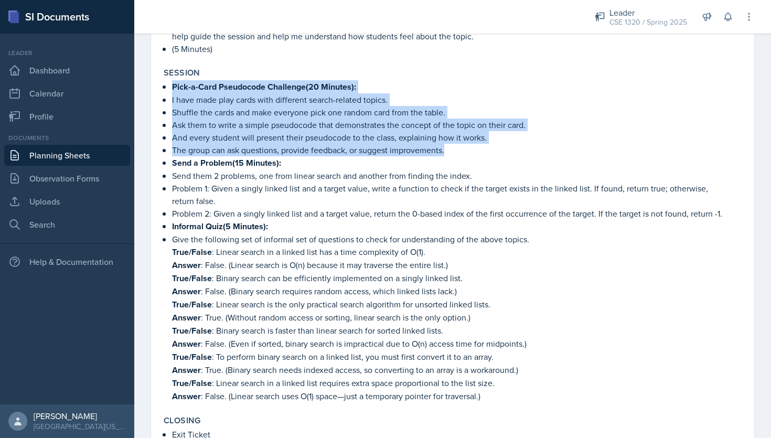
scroll to position [384, 0]
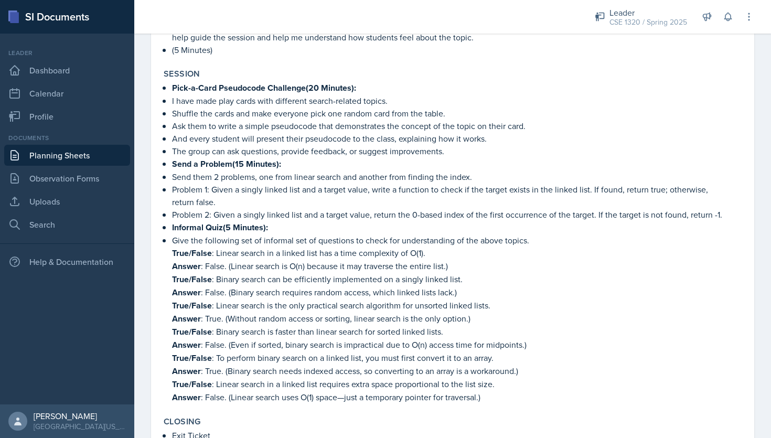
click at [488, 166] on p "Send a Problem(15 Minutes):" at bounding box center [456, 163] width 569 height 13
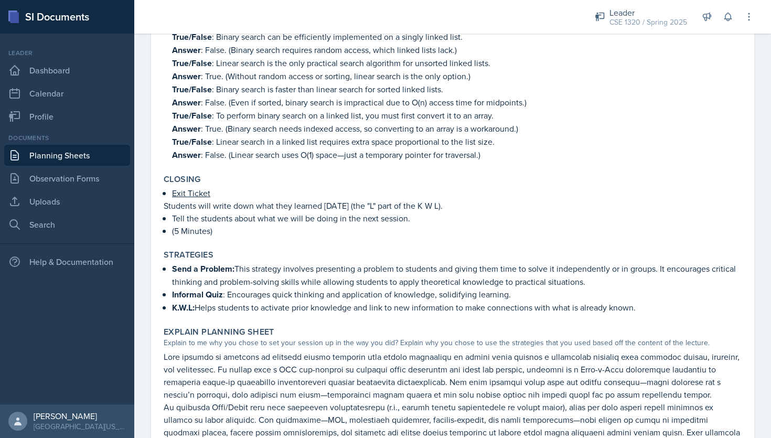
scroll to position [632, 0]
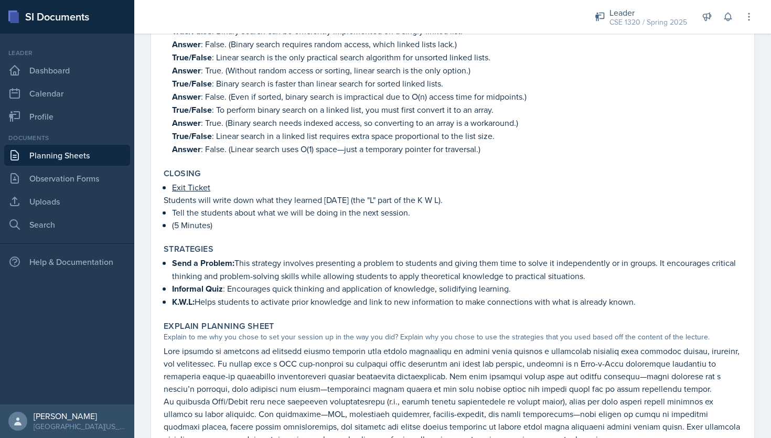
click at [48, 149] on link "Planning Sheets" at bounding box center [67, 155] width 126 height 21
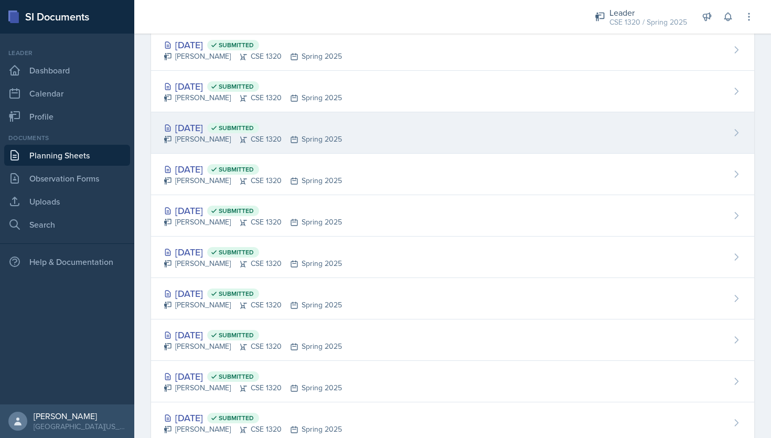
scroll to position [742, 0]
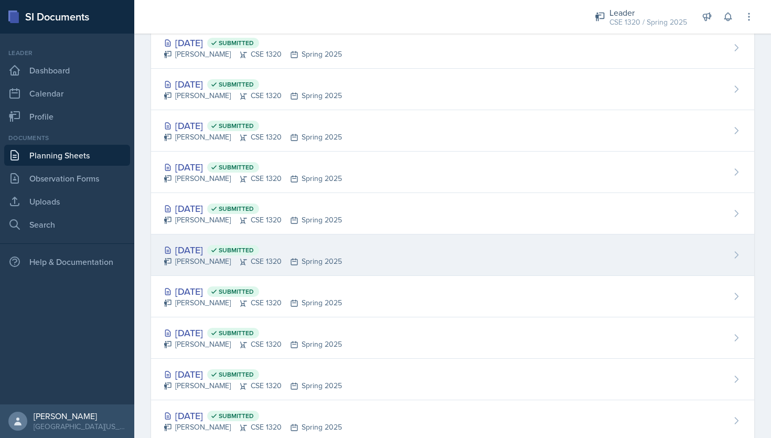
click at [374, 265] on div "Mar 3rd, 2025 Submitted Nishan Koirala CSE 1320 Spring 2025" at bounding box center [452, 254] width 603 height 41
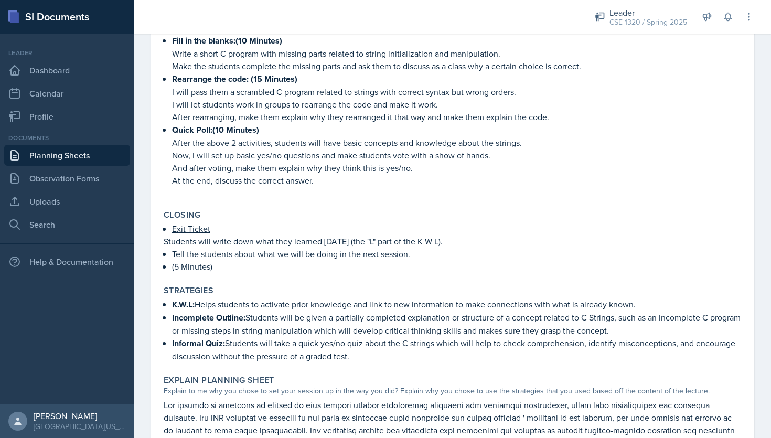
scroll to position [496, 0]
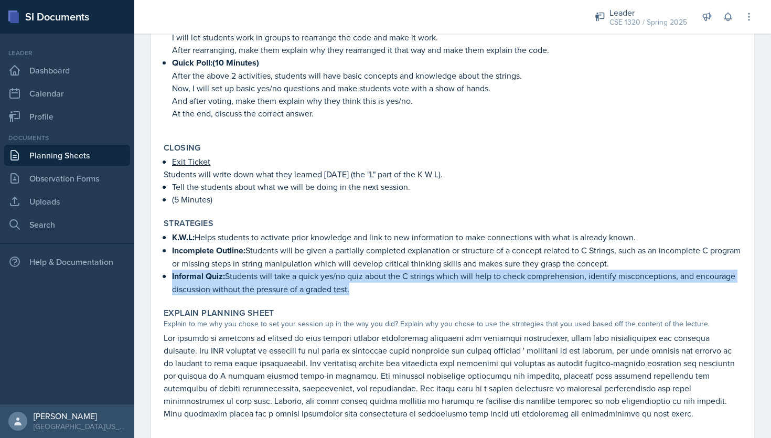
drag, startPoint x: 355, startPoint y: 285, endPoint x: 169, endPoint y: 269, distance: 187.3
click at [169, 269] on div "K.W.L: Helps students to activate prior knowledge and link to new information t…" at bounding box center [453, 263] width 578 height 64
copy p "Informal Quiz: Students will take a quick yes/no quiz about the C strings which…"
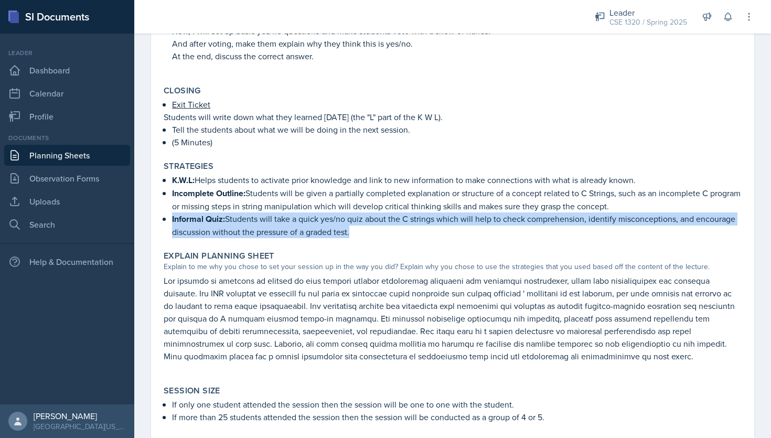
scroll to position [554, 0]
click at [74, 152] on link "Planning Sheets" at bounding box center [67, 155] width 126 height 21
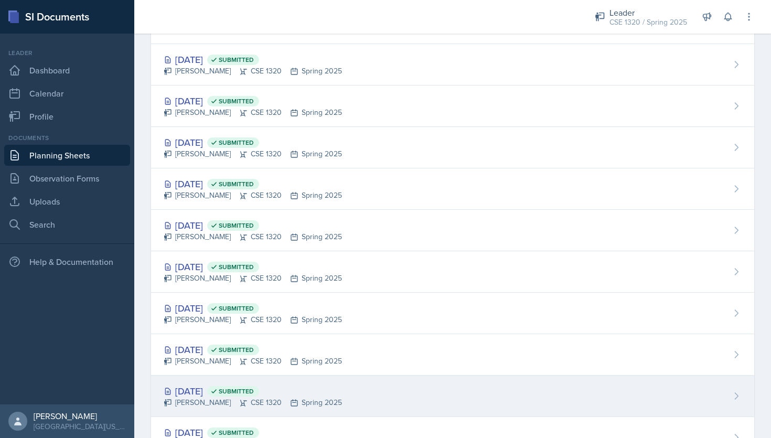
scroll to position [307, 0]
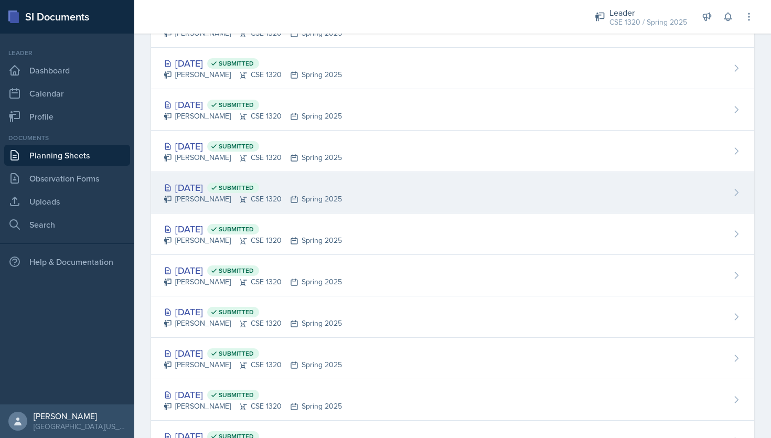
click at [404, 203] on div "Apr 7th, 2025 Submitted Nishan Koirala CSE 1320 Spring 2025" at bounding box center [452, 192] width 603 height 41
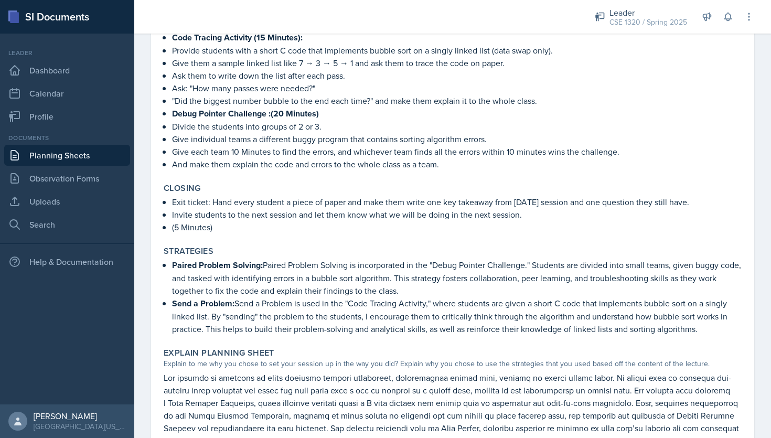
scroll to position [450, 0]
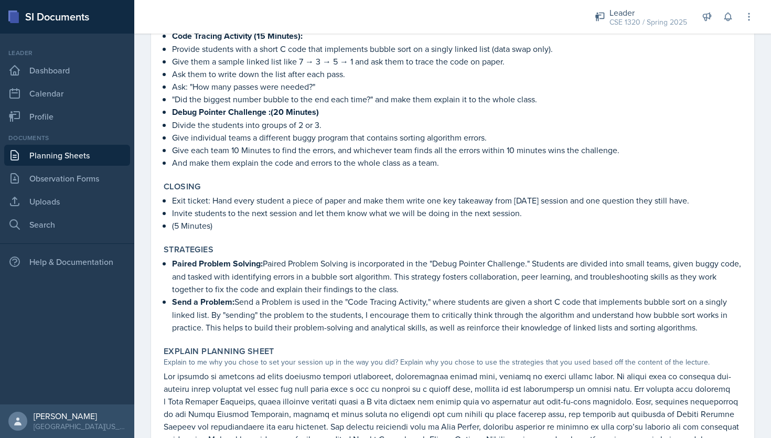
click at [87, 157] on link "Planning Sheets" at bounding box center [67, 155] width 126 height 21
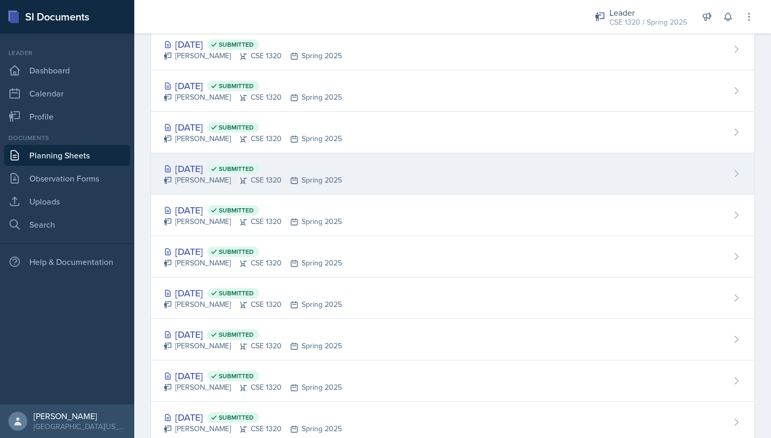
scroll to position [408, 0]
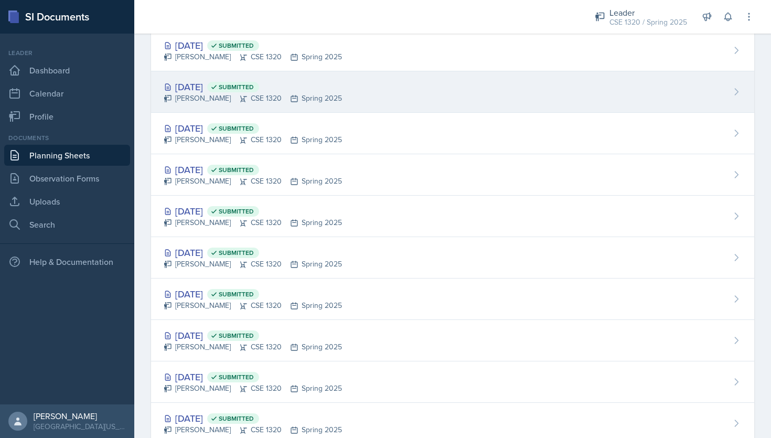
click at [351, 94] on div "Apr 7th, 2025 Submitted Nishan Koirala CSE 1320 Spring 2025" at bounding box center [452, 91] width 603 height 41
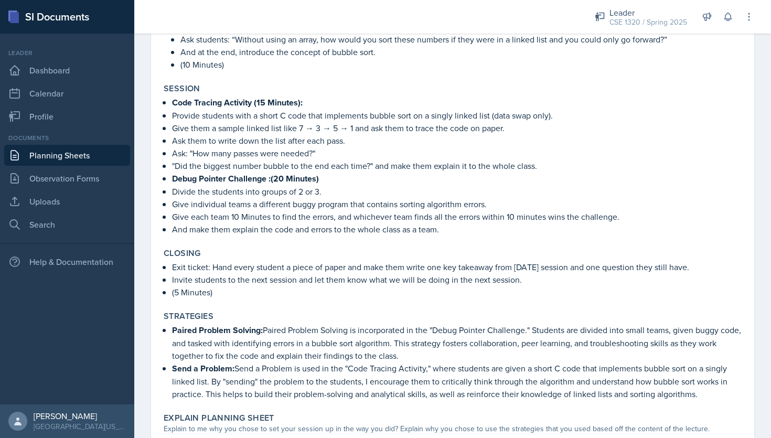
scroll to position [384, 0]
click at [76, 155] on link "Planning Sheets" at bounding box center [67, 155] width 126 height 21
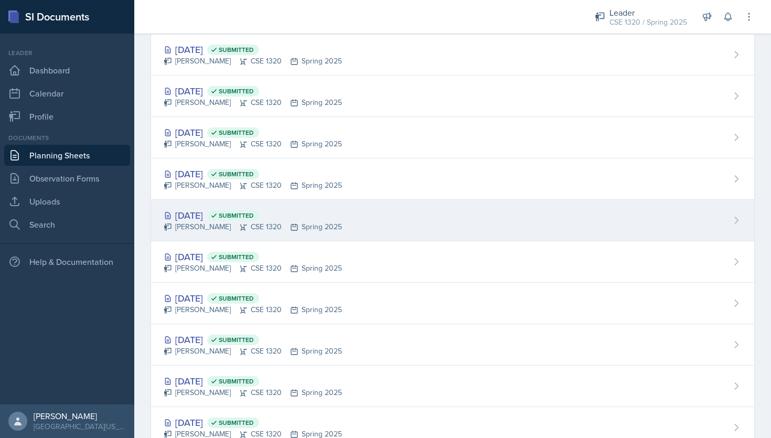
scroll to position [329, 0]
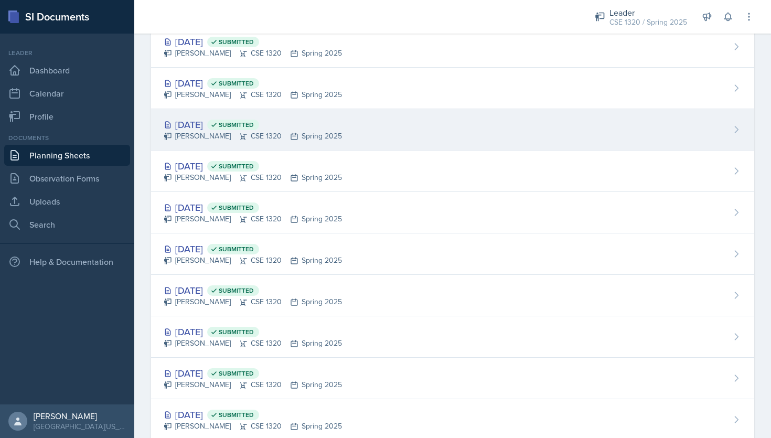
click at [394, 137] on div "Apr 9th, 2025 Submitted Nishan Koirala CSE 1320 Spring 2025" at bounding box center [452, 129] width 603 height 41
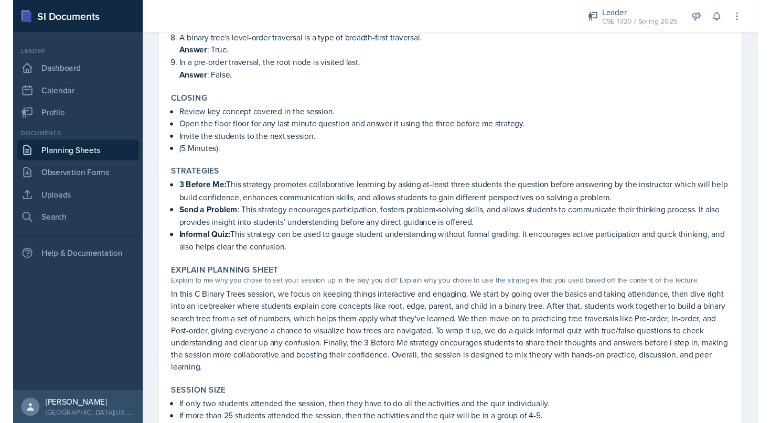
scroll to position [807, 0]
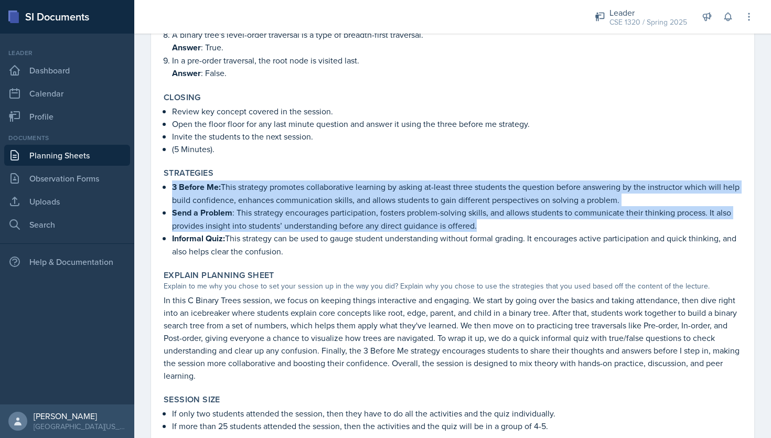
drag, startPoint x: 477, startPoint y: 217, endPoint x: 172, endPoint y: 178, distance: 307.1
click at [172, 180] on ul "3 Before Me: This strategy promotes collaborative learning by asking at-least t…" at bounding box center [456, 218] width 569 height 77
copy ul "3 Before Me: This strategy promotes collaborative learning by asking at-least t…"
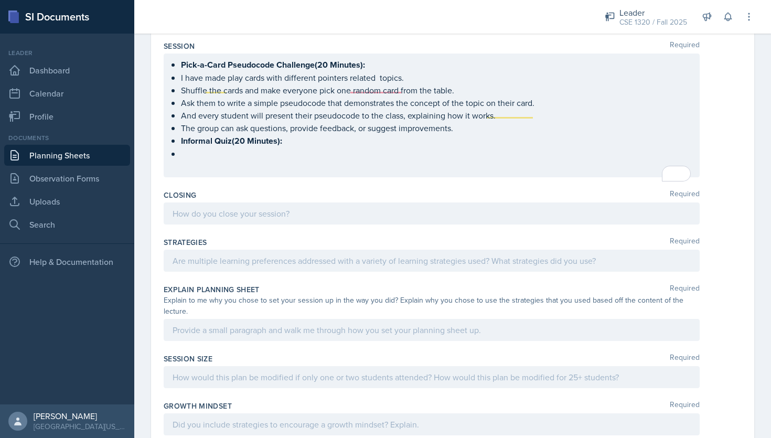
click at [243, 172] on p "To enrich screen reader interactions, please activate Accessibility in Grammarl…" at bounding box center [431, 166] width 518 height 13
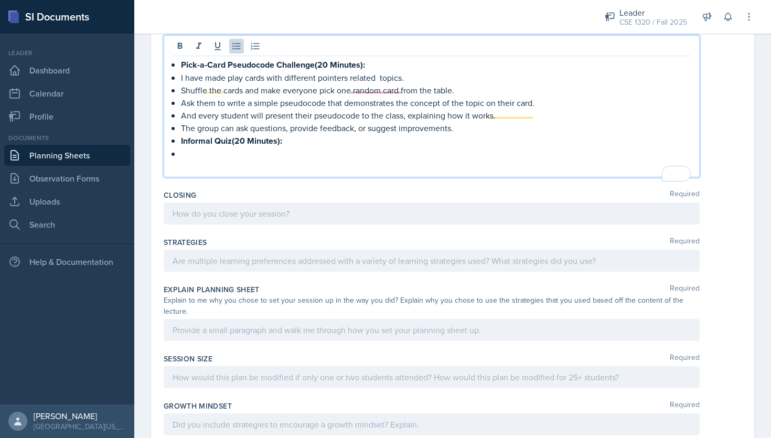
click at [179, 163] on div "Pick-a-Card Pseudocode Challenge(20 Minutes): I have made play cards with diffe…" at bounding box center [431, 115] width 518 height 114
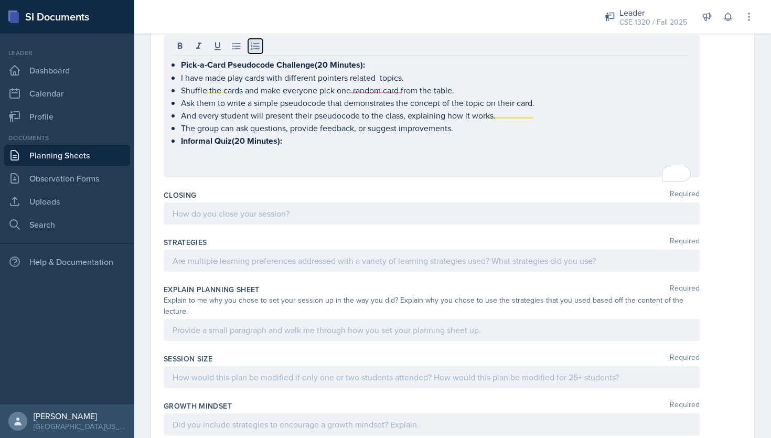
click at [252, 51] on icon at bounding box center [255, 46] width 10 height 10
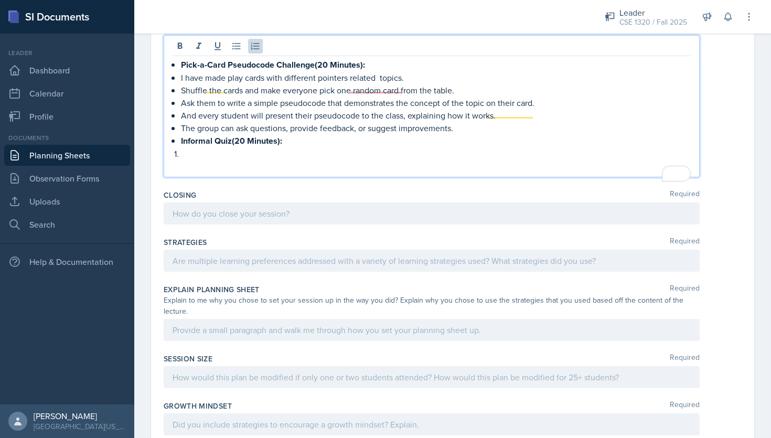
paste div "To enrich screen reader interactions, please activate Accessibility in Grammarl…"
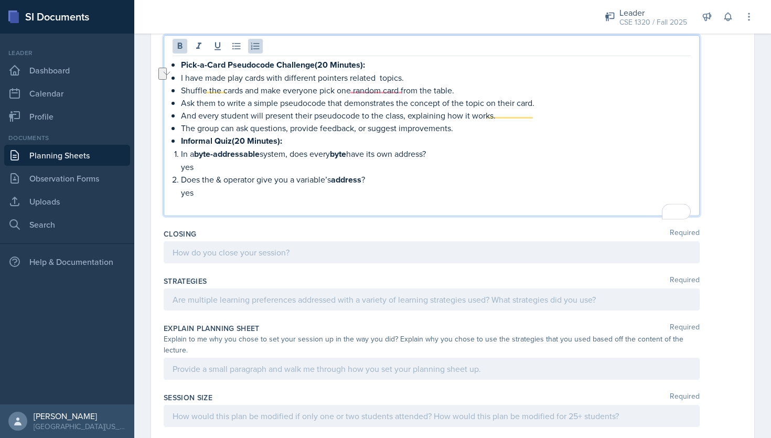
drag, startPoint x: 441, startPoint y: 162, endPoint x: 181, endPoint y: 162, distance: 260.0
click at [181, 160] on p "In a byte-addressable system, does every byte have its own address?" at bounding box center [436, 153] width 510 height 13
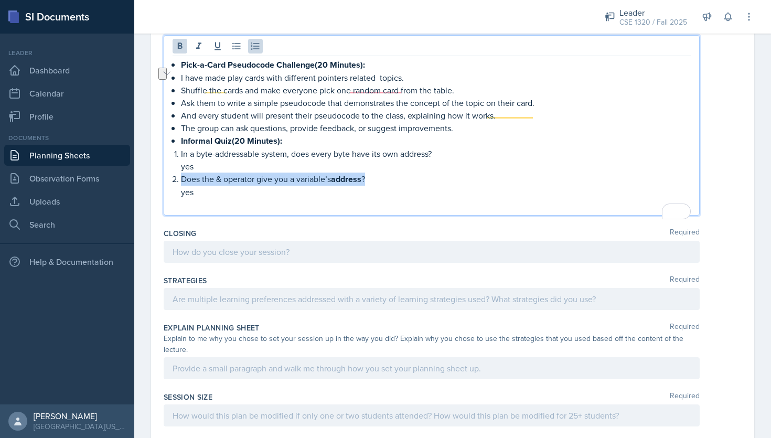
drag, startPoint x: 373, startPoint y: 187, endPoint x: 180, endPoint y: 181, distance: 192.5
click at [181, 186] on p "Does the & operator give you a variable’s address ?" at bounding box center [436, 178] width 510 height 13
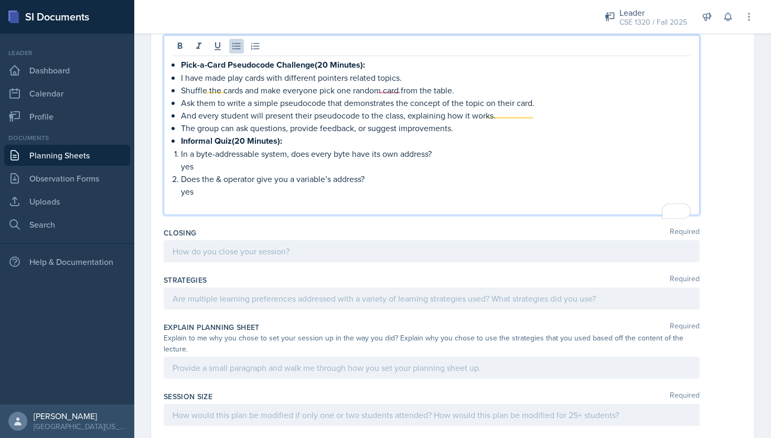
click at [376, 185] on p "Does the & operator give you a variable’s address?" at bounding box center [436, 178] width 510 height 13
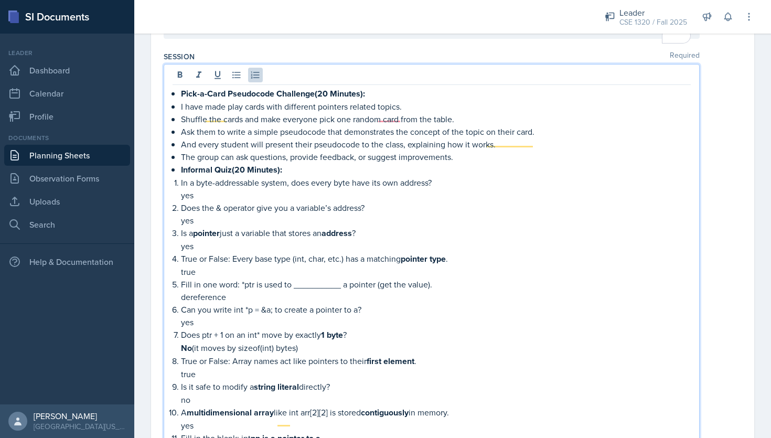
scroll to position [430, 0]
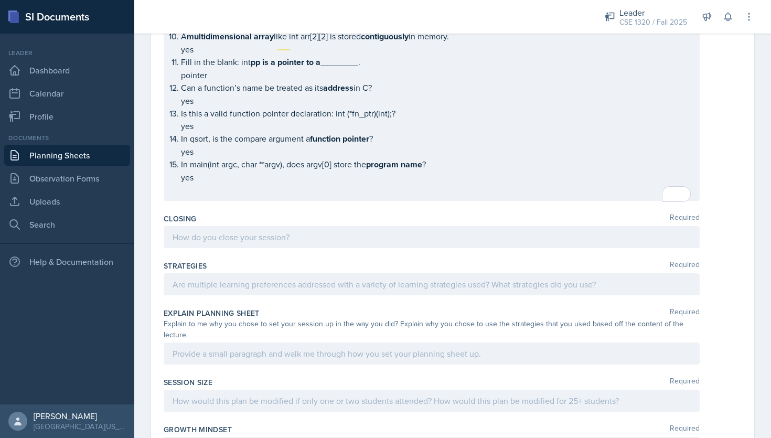
click at [351, 230] on div "Closing Required" at bounding box center [453, 232] width 578 height 47
click at [255, 248] on div at bounding box center [432, 237] width 536 height 22
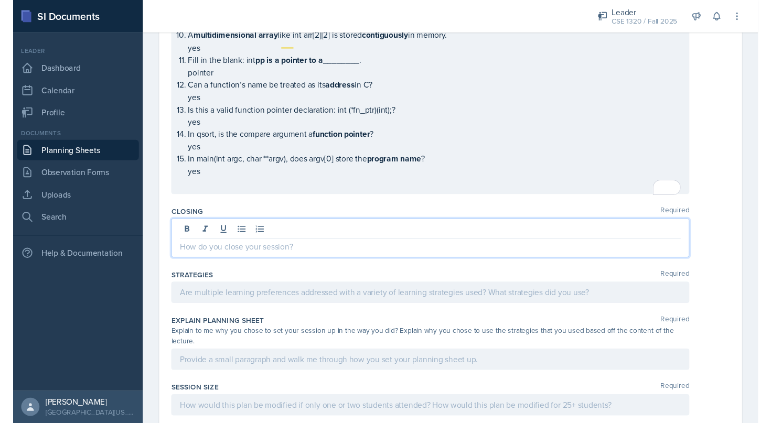
scroll to position [807, 0]
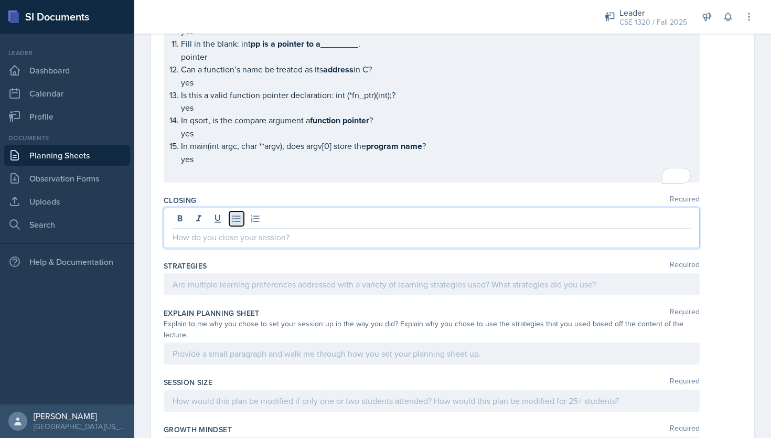
click at [241, 224] on icon at bounding box center [236, 218] width 10 height 10
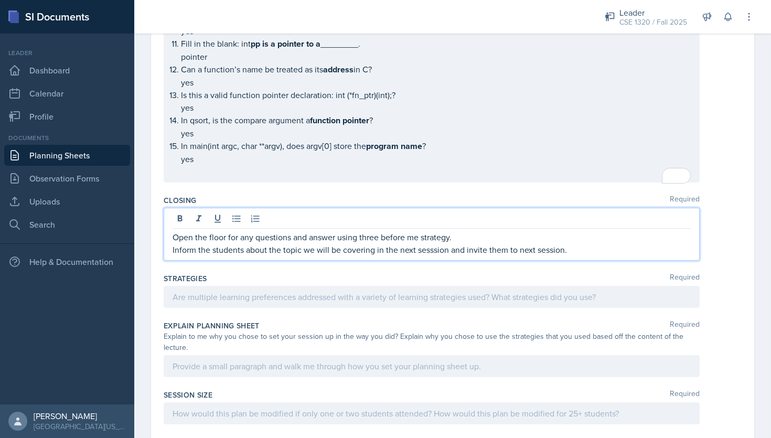
click at [438, 256] on p "Inform the students about the topic we will be covering in the next sesssion an…" at bounding box center [431, 249] width 518 height 13
click at [576, 256] on p "Inform the students about the topic we will be covering in the next session and…" at bounding box center [431, 249] width 518 height 13
click at [175, 242] on p "Open the floor for any questions and answer using three before me strategy." at bounding box center [431, 237] width 518 height 13
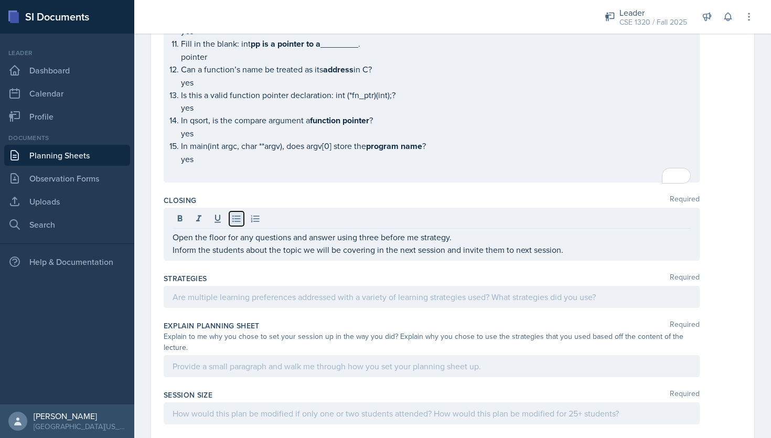
click at [237, 221] on icon at bounding box center [236, 218] width 10 height 10
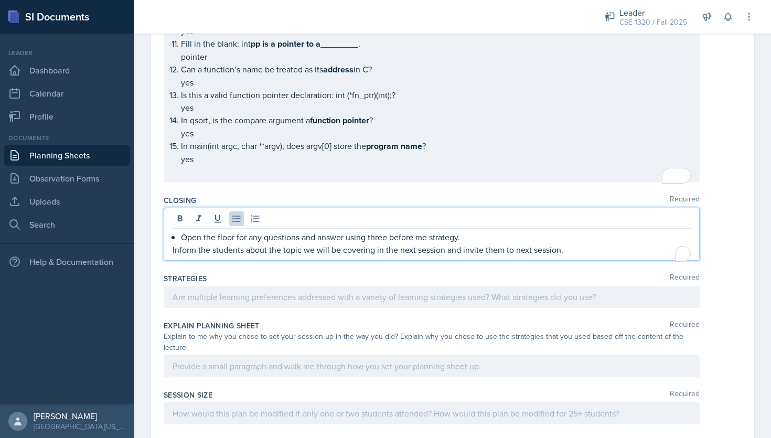
click at [174, 255] on p "Inform the students about the topic we will be covering in the next session and…" at bounding box center [431, 249] width 518 height 13
click at [231, 224] on icon at bounding box center [236, 218] width 10 height 10
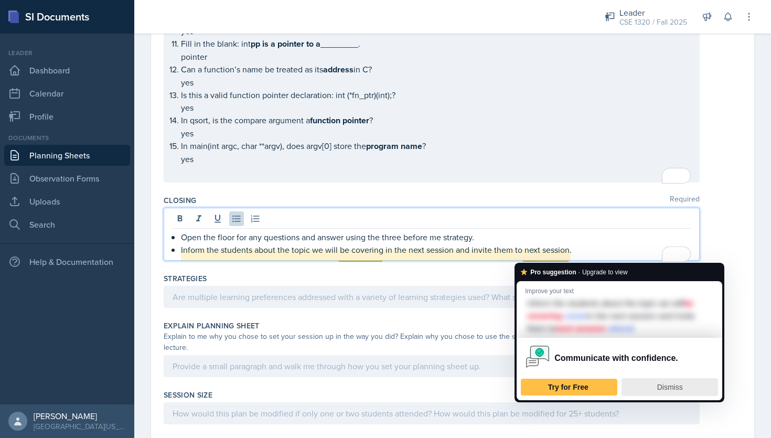
click at [678, 390] on span "Dismiss" at bounding box center [670, 387] width 26 height 8
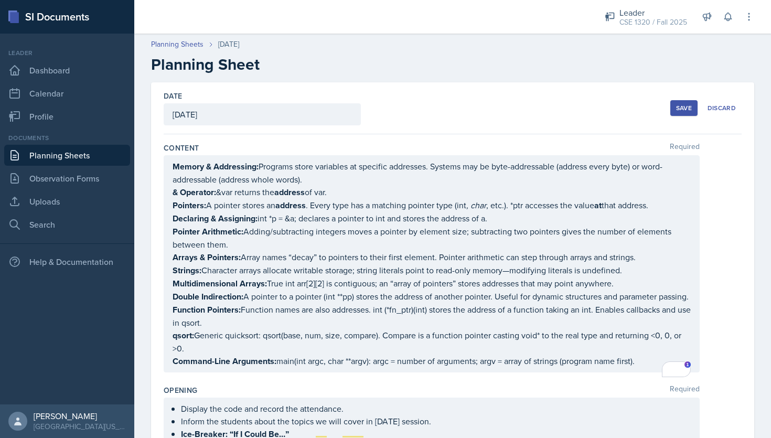
scroll to position [807, 0]
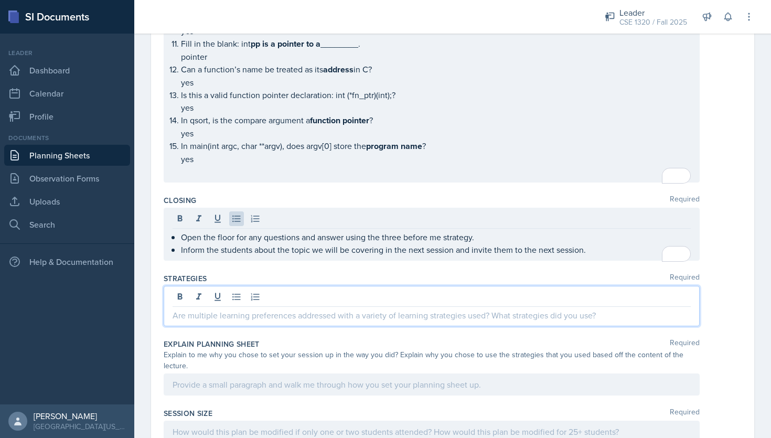
click at [254, 305] on div at bounding box center [432, 306] width 536 height 40
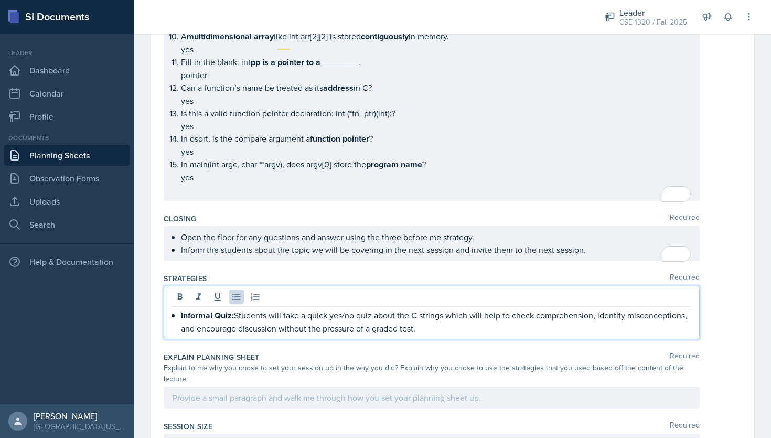
click at [444, 321] on p "Informal Quiz: Students will take a quick yes/no quiz about the C strings which…" at bounding box center [436, 322] width 510 height 26
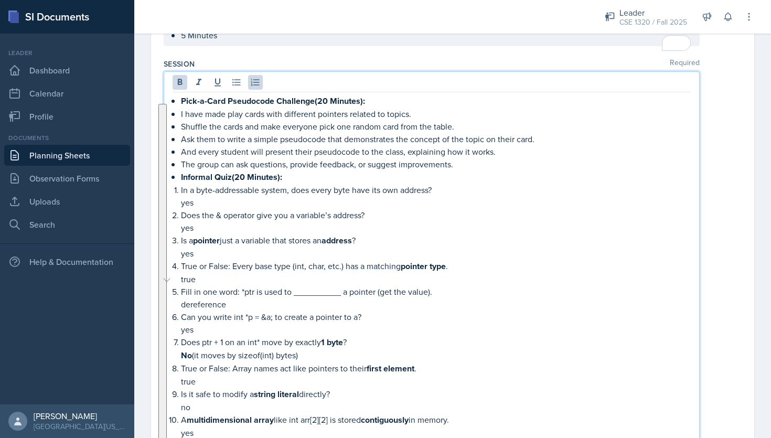
scroll to position [424, 0]
drag, startPoint x: 200, startPoint y: 378, endPoint x: 181, endPoint y: 201, distance: 177.6
click at [181, 201] on ol "In a byte-addressable system, does every byte have its own address? yes Does th…" at bounding box center [436, 375] width 510 height 383
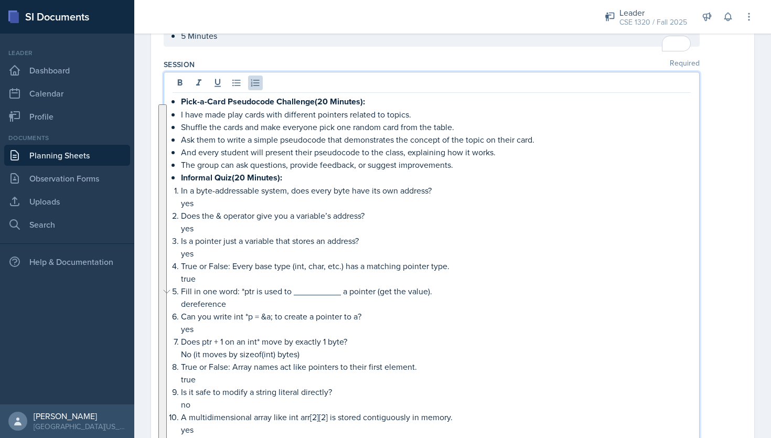
click at [525, 247] on p "Is a pointer just a variable that stores an address?" at bounding box center [436, 240] width 510 height 13
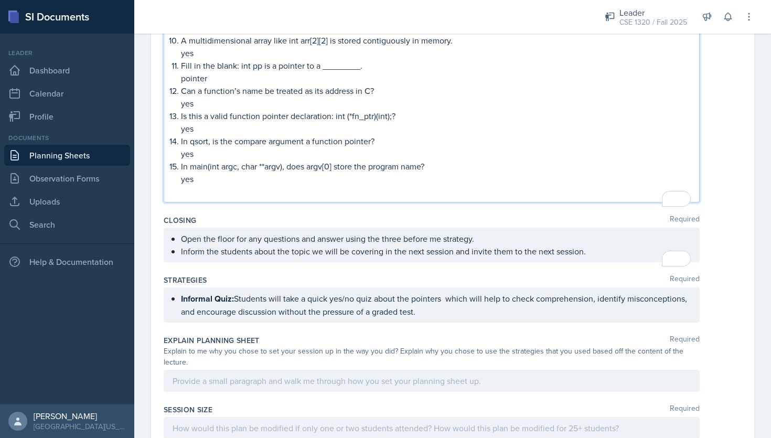
scroll to position [903, 0]
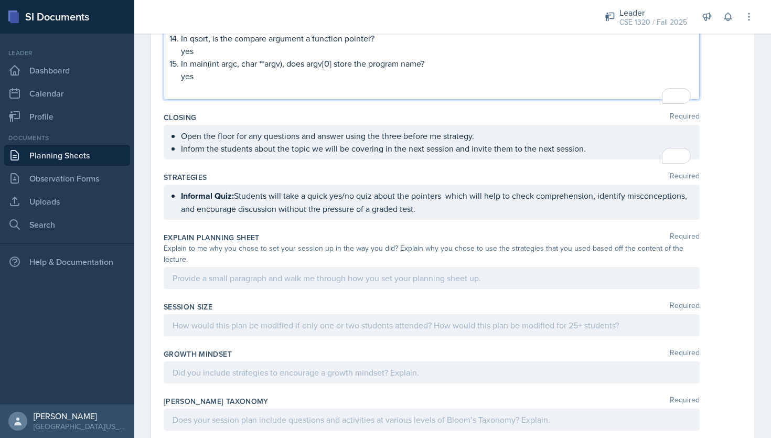
click at [426, 215] on p "Informal Quiz: Students will take a quick yes/no quiz about the pointers which …" at bounding box center [436, 202] width 510 height 26
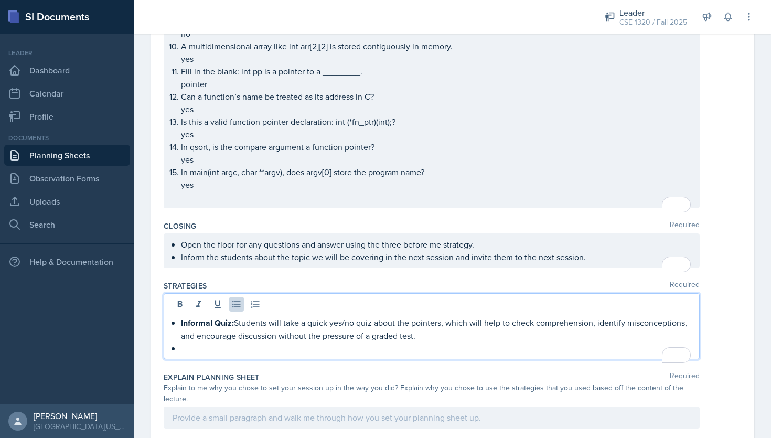
scroll to position [784, 0]
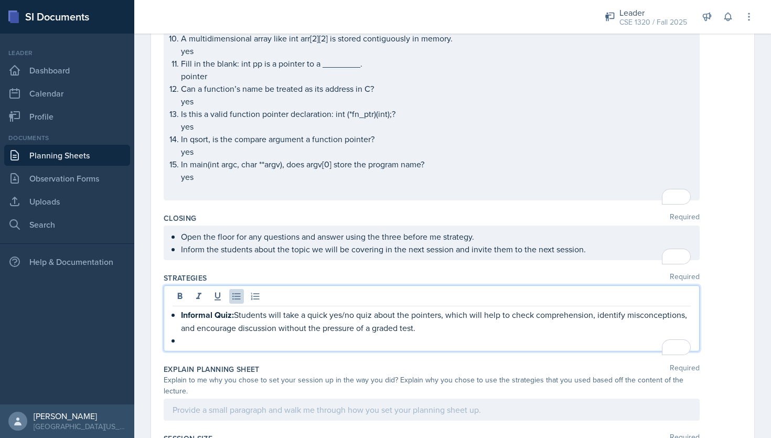
click at [221, 347] on p "To enrich screen reader interactions, please activate Accessibility in Grammarl…" at bounding box center [436, 340] width 510 height 13
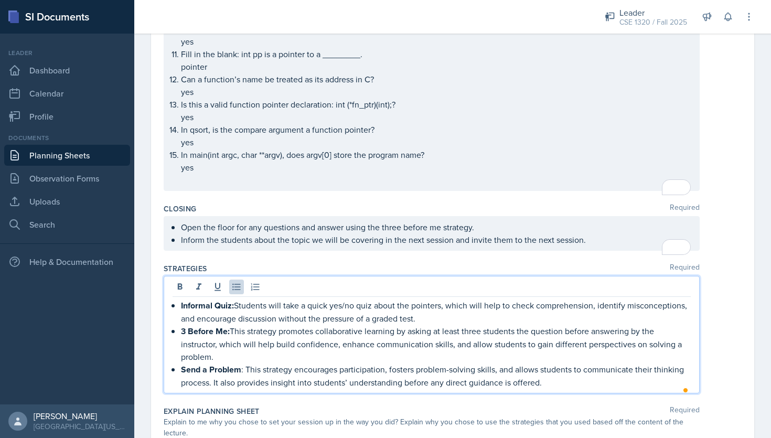
scroll to position [840, 0]
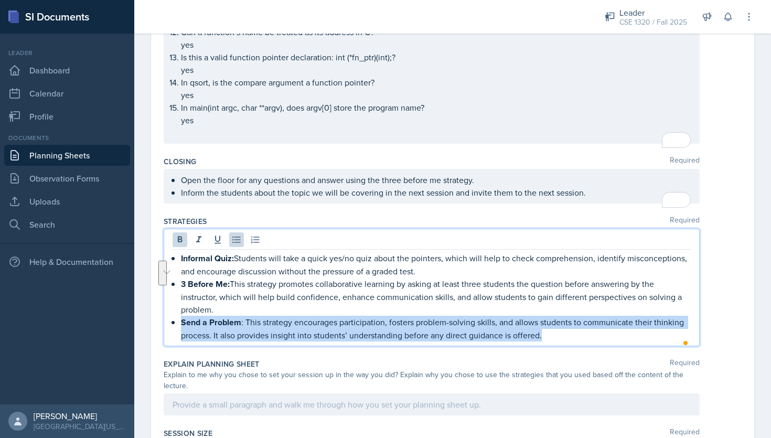
drag, startPoint x: 551, startPoint y: 344, endPoint x: 181, endPoint y: 333, distance: 370.3
click at [181, 333] on p "Send a Problem : This strategy encourages participation, fosters problem-solvin…" at bounding box center [436, 329] width 510 height 26
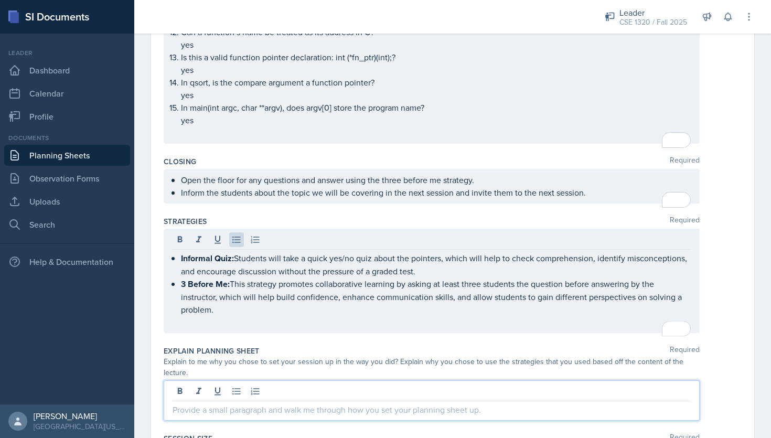
click at [272, 386] on div at bounding box center [432, 400] width 536 height 40
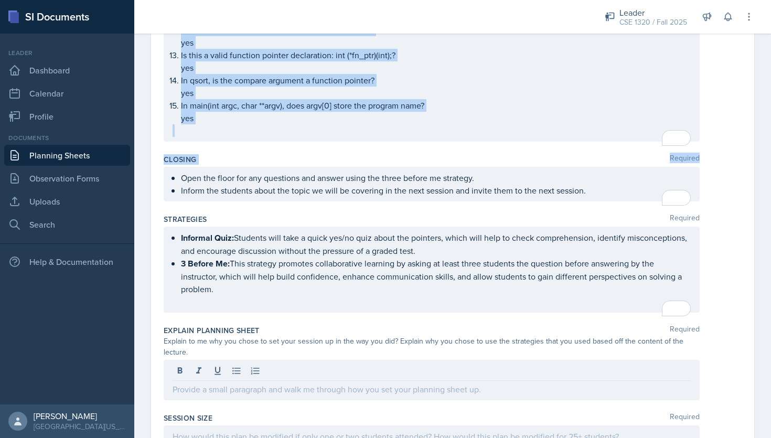
scroll to position [850, 0]
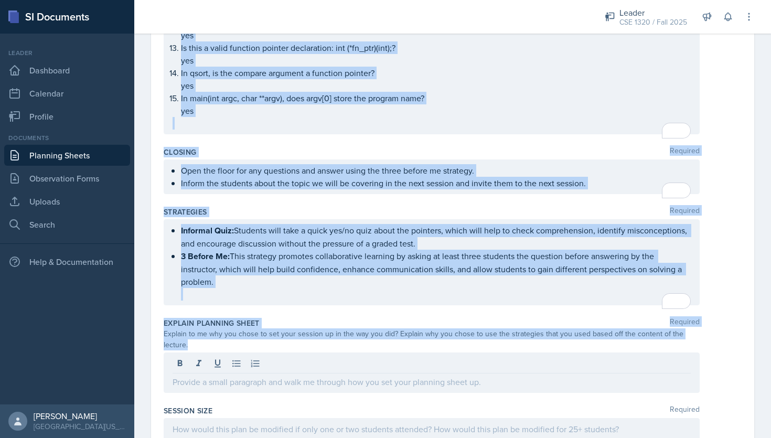
drag, startPoint x: 272, startPoint y: 207, endPoint x: 698, endPoint y: 349, distance: 449.3
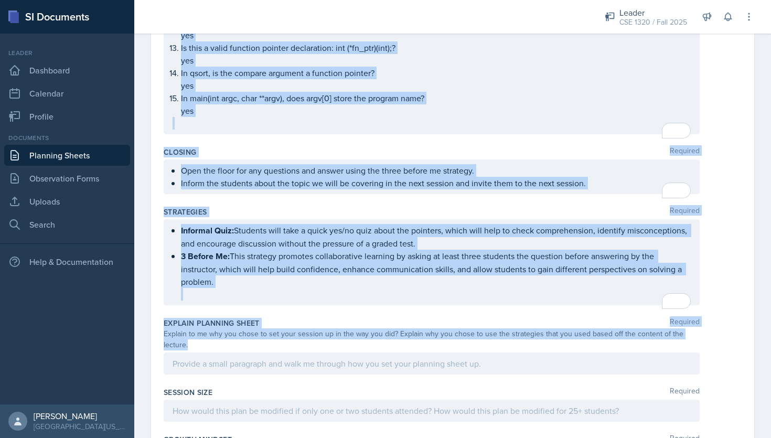
copy div "Loremip Dolorsit Ametco & Adipiscing: Elitsedd eiusm temporinc ut laboreet dolo…"
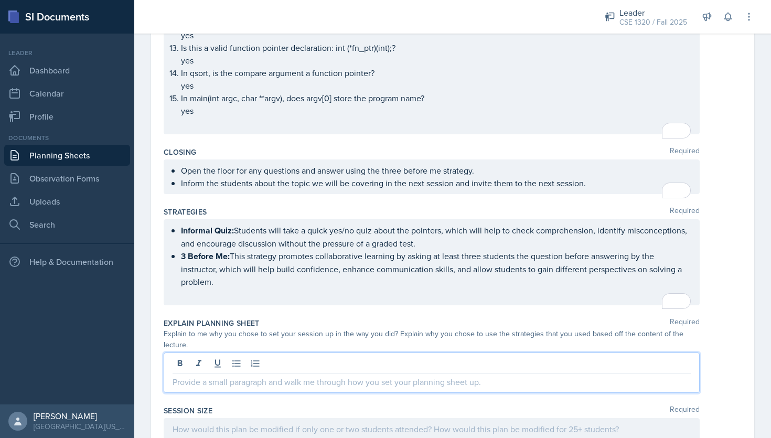
click at [230, 357] on div at bounding box center [432, 372] width 536 height 40
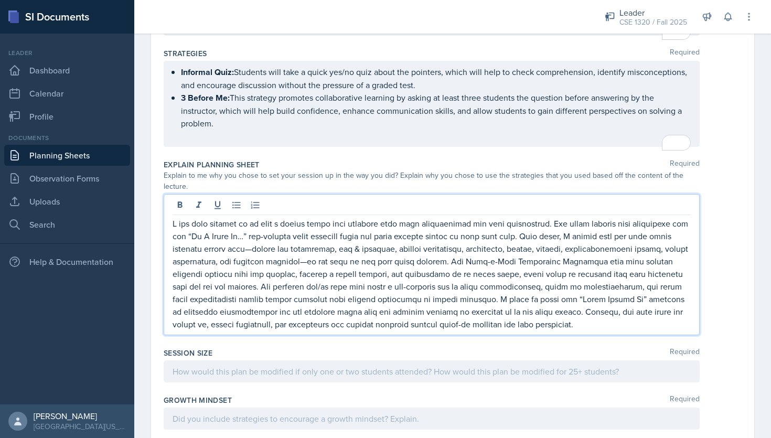
scroll to position [1087, 0]
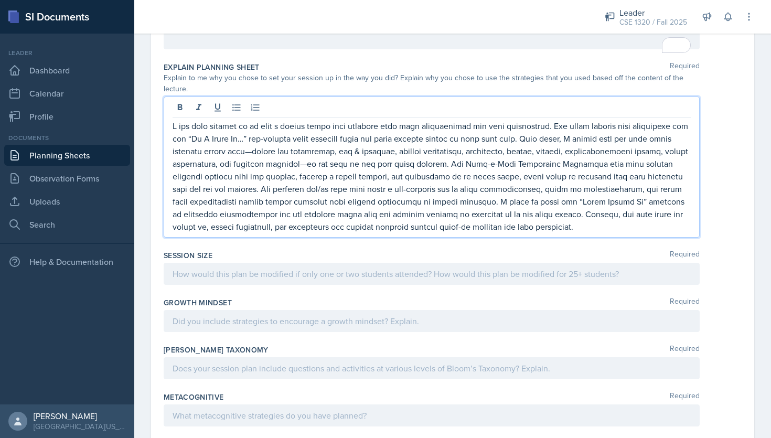
click at [253, 280] on p at bounding box center [431, 273] width 518 height 13
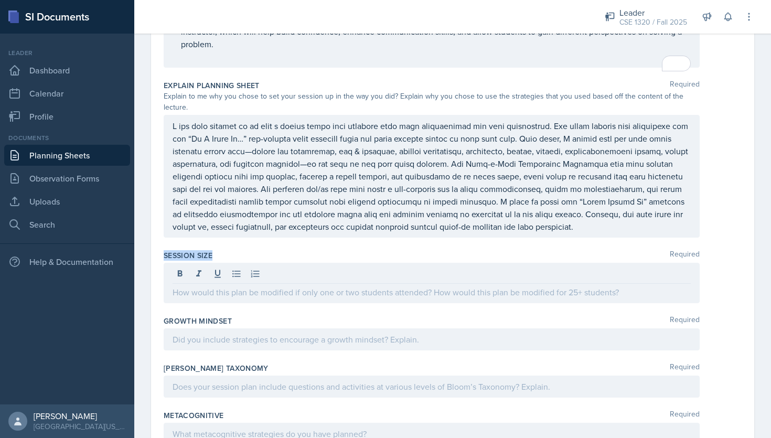
drag, startPoint x: 160, startPoint y: 248, endPoint x: 214, endPoint y: 249, distance: 53.5
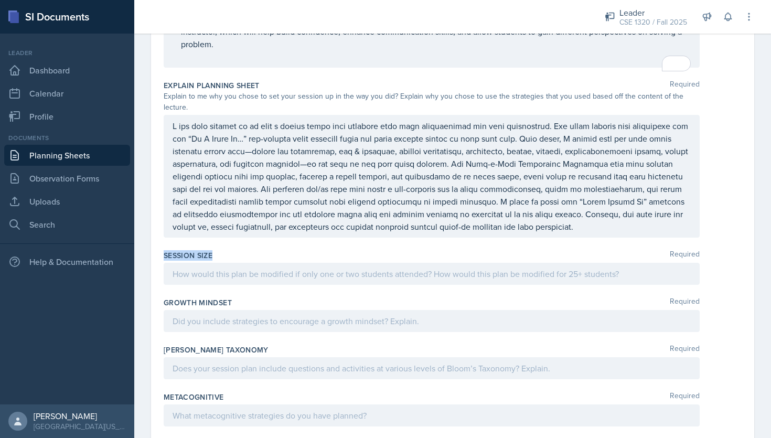
copy label "Session Size"
click at [234, 278] on div at bounding box center [432, 274] width 536 height 22
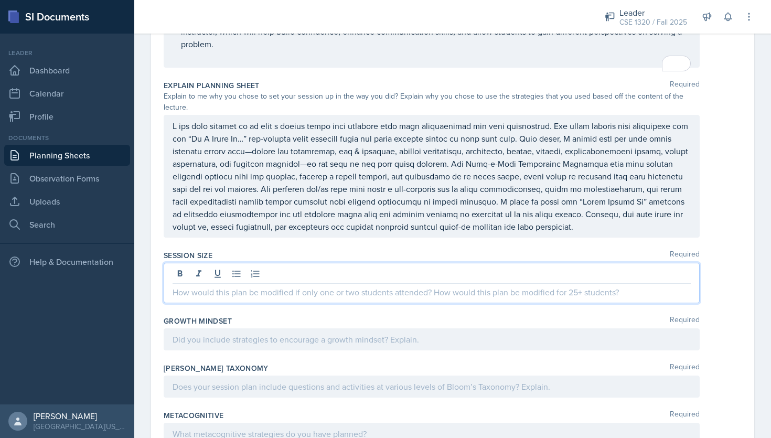
scroll to position [1106, 0]
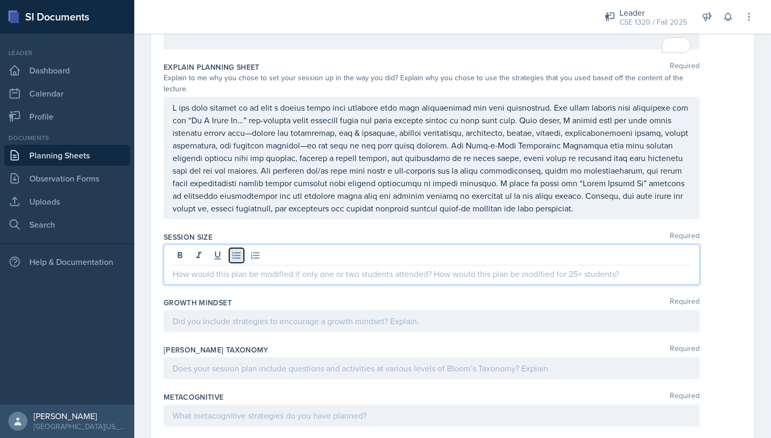
click at [235, 257] on button at bounding box center [236, 255] width 15 height 15
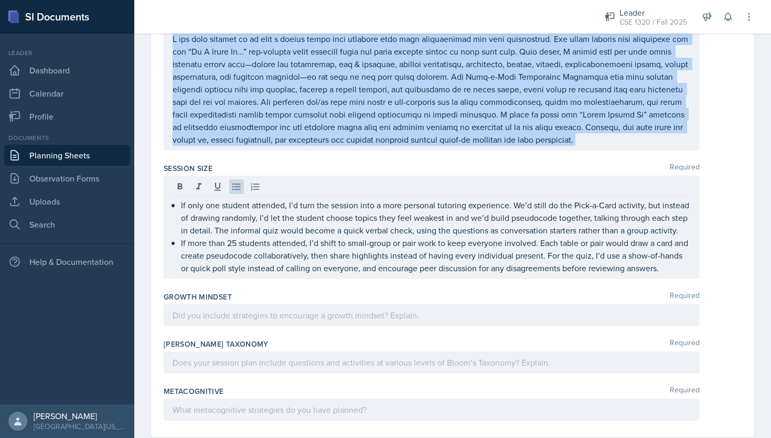
scroll to position [1196, 0]
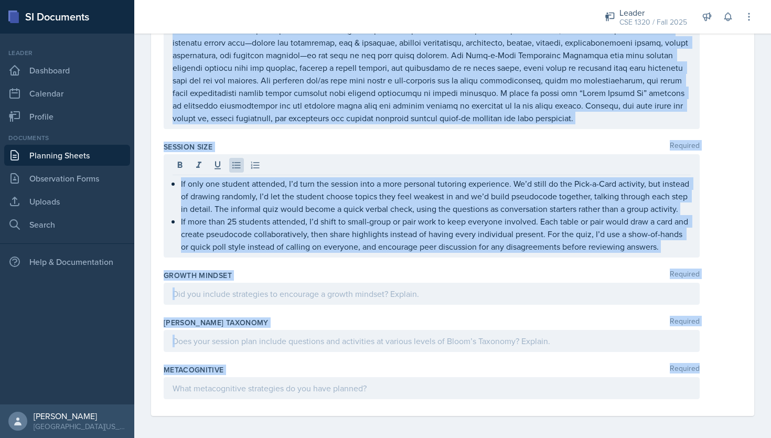
drag, startPoint x: 159, startPoint y: 91, endPoint x: 349, endPoint y: 404, distance: 365.3
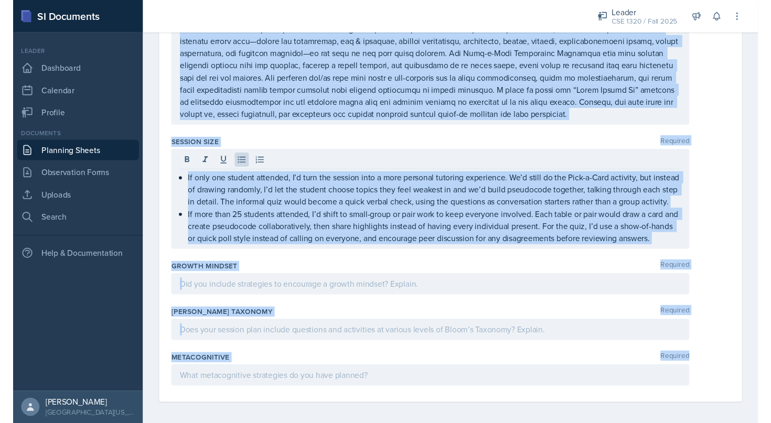
scroll to position [1177, 0]
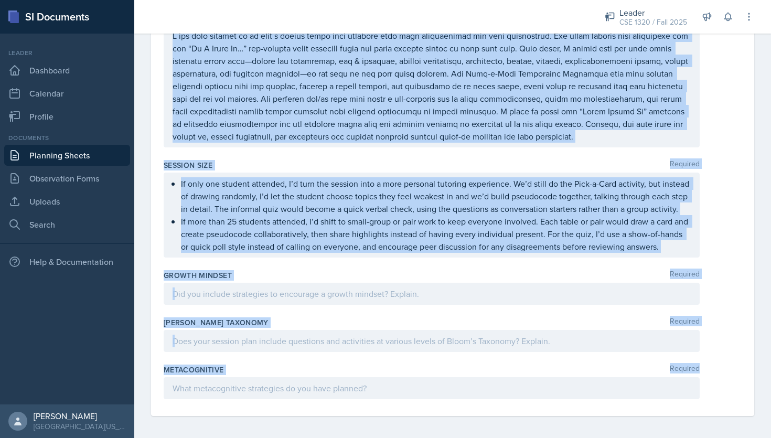
copy div "Lore Ipsumdolo 9444 36 3 1 3 9 9 2 0 5 6 62 32 84 09 36 95 66 98 64 33 63 95 83…"
click at [343, 338] on p at bounding box center [431, 340] width 518 height 13
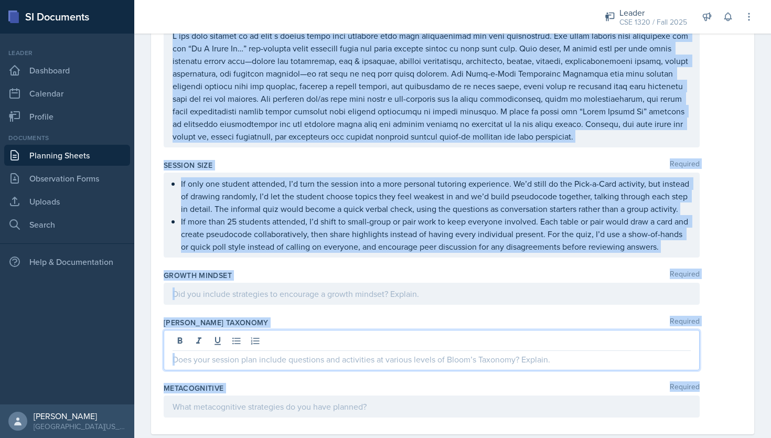
scroll to position [1196, 0]
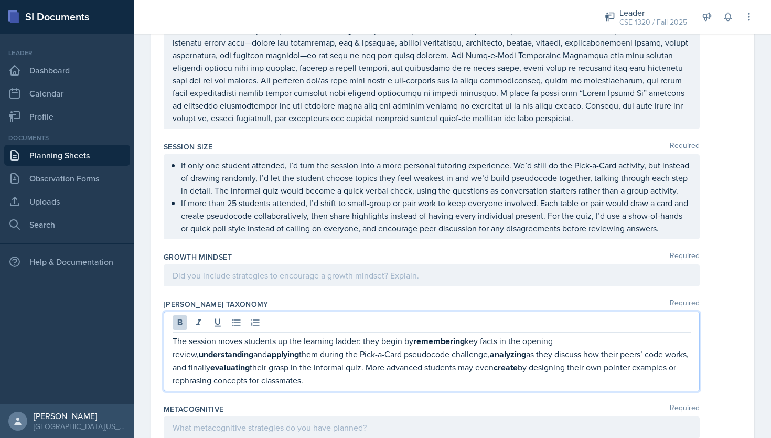
drag, startPoint x: 231, startPoint y: 377, endPoint x: 165, endPoint y: 336, distance: 78.2
click at [165, 336] on div "The session moves students up the learning ladder: they begin by remembering ke…" at bounding box center [432, 351] width 536 height 80
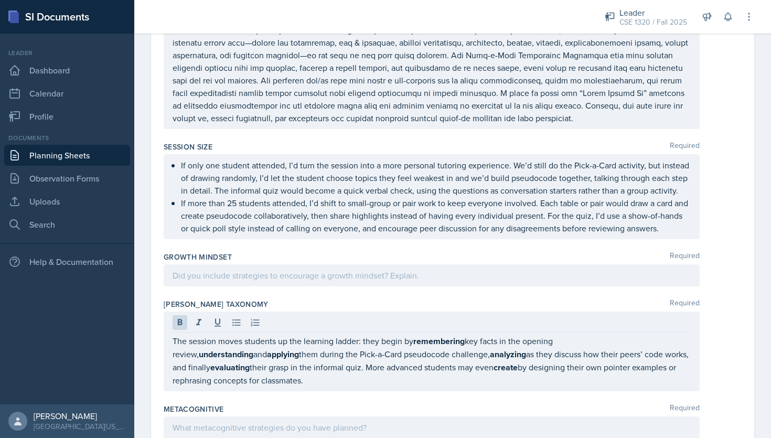
click at [283, 433] on div at bounding box center [432, 427] width 536 height 22
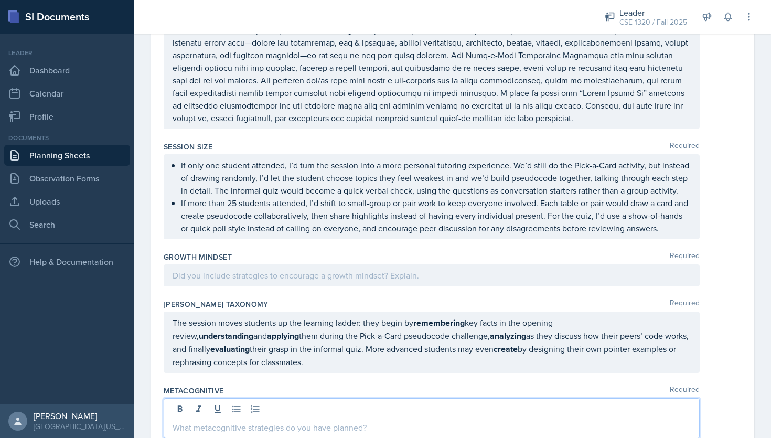
scroll to position [1214, 0]
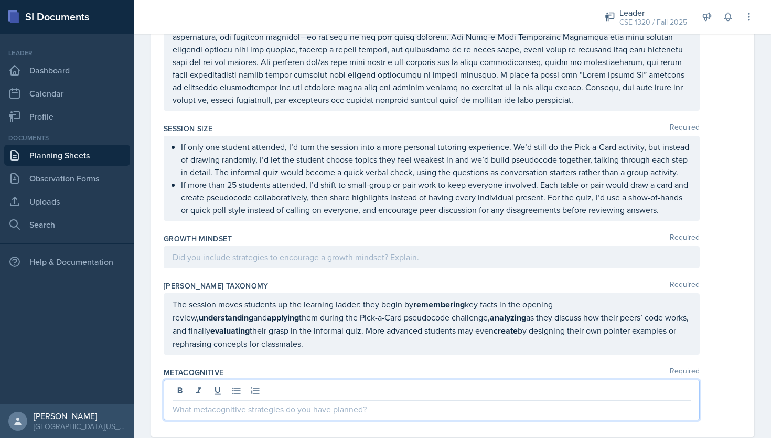
click at [233, 407] on p at bounding box center [431, 409] width 518 height 13
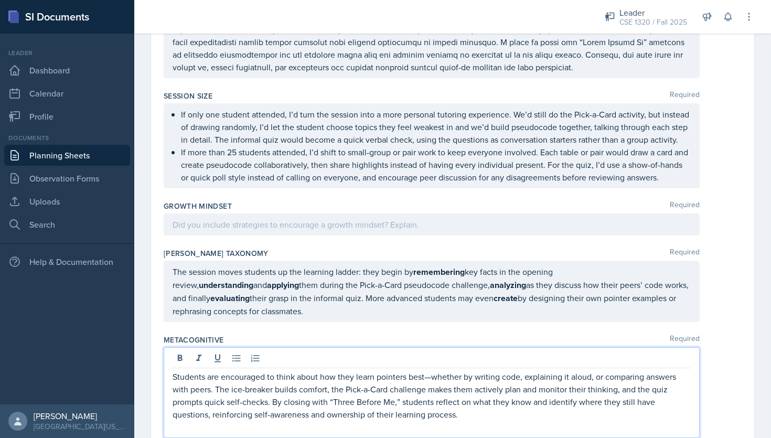
click at [255, 225] on p at bounding box center [431, 224] width 518 height 13
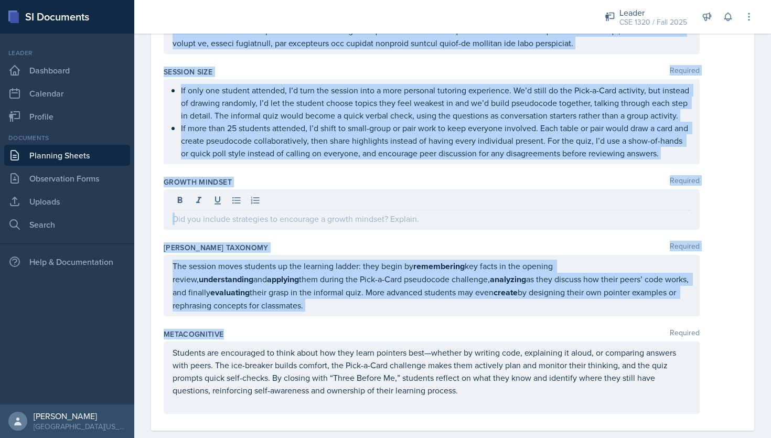
scroll to position [1285, 0]
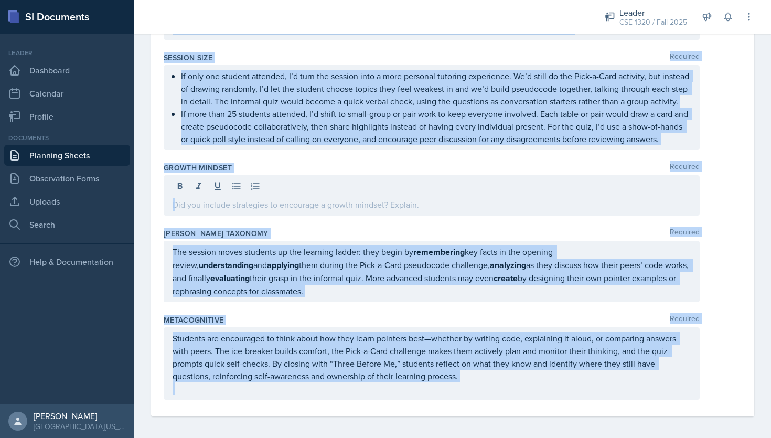
drag, startPoint x: 164, startPoint y: 145, endPoint x: 512, endPoint y: 418, distance: 442.1
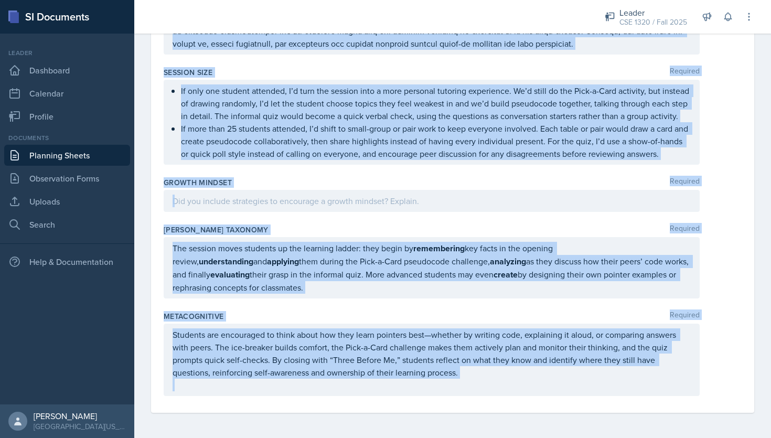
scroll to position [1267, 0]
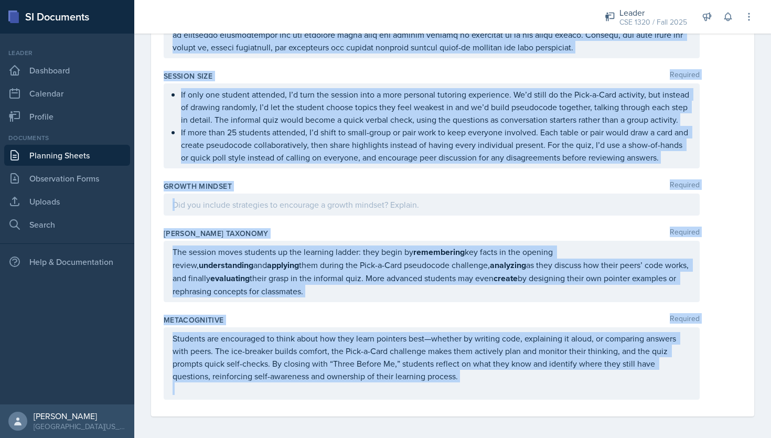
copy div "Loremip Dolorsit Ametco & Adipiscing: Elitsedd eiusm temporinc ut laboreet dolo…"
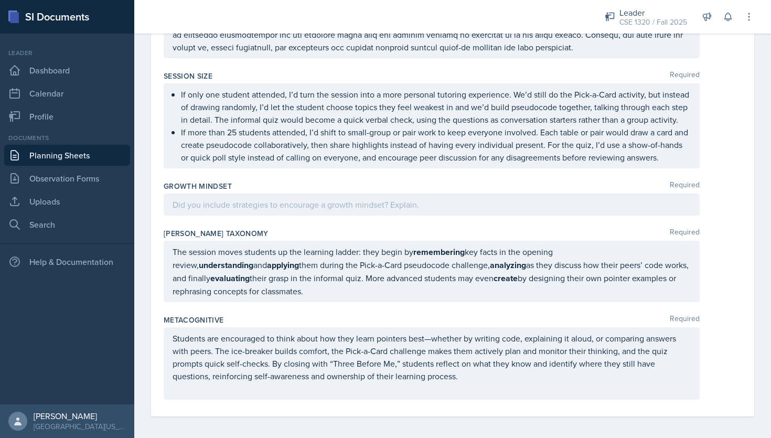
scroll to position [1285, 0]
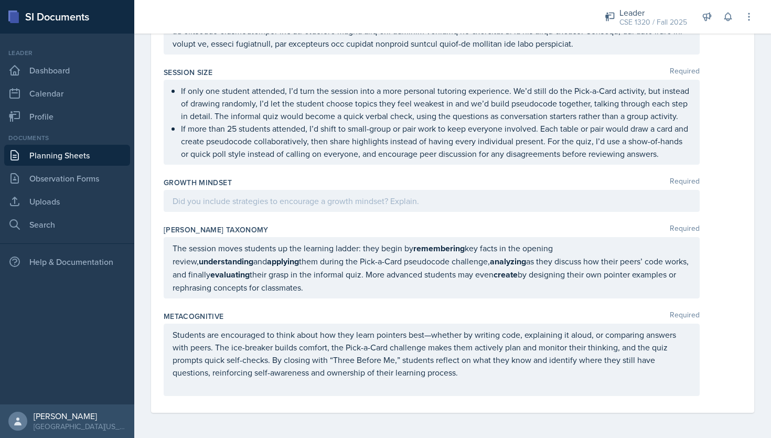
click at [229, 206] on p at bounding box center [431, 201] width 518 height 13
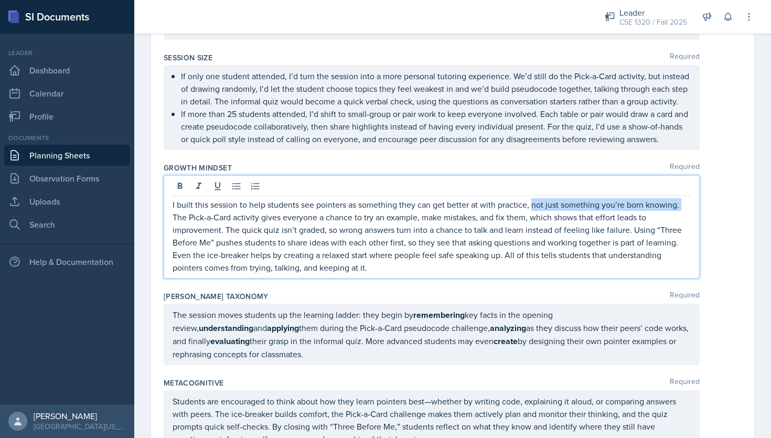
drag, startPoint x: 531, startPoint y: 199, endPoint x: 680, endPoint y: 203, distance: 149.5
click at [680, 203] on p "I built this session to help students see pointers as something they can get be…" at bounding box center [431, 235] width 518 height 75
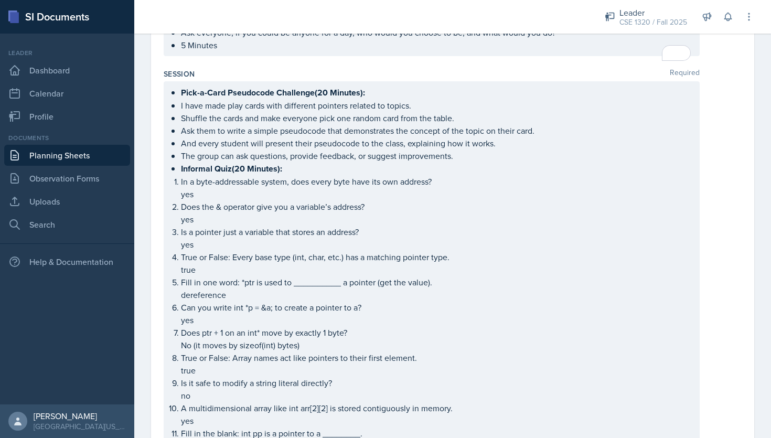
scroll to position [0, 0]
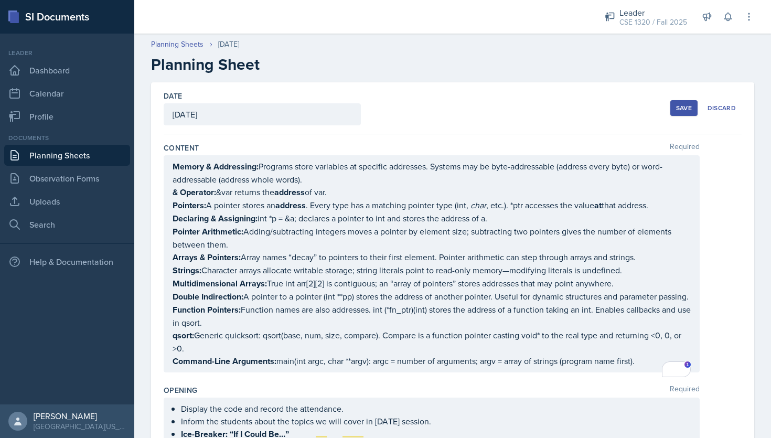
click at [683, 111] on div "Save" at bounding box center [684, 108] width 16 height 8
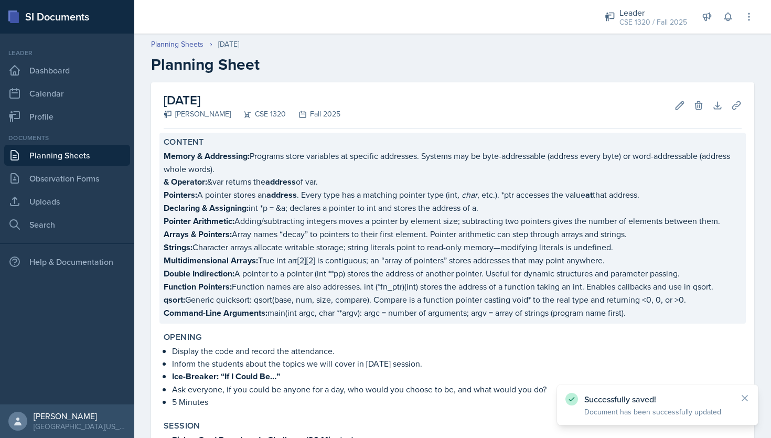
scroll to position [59, 0]
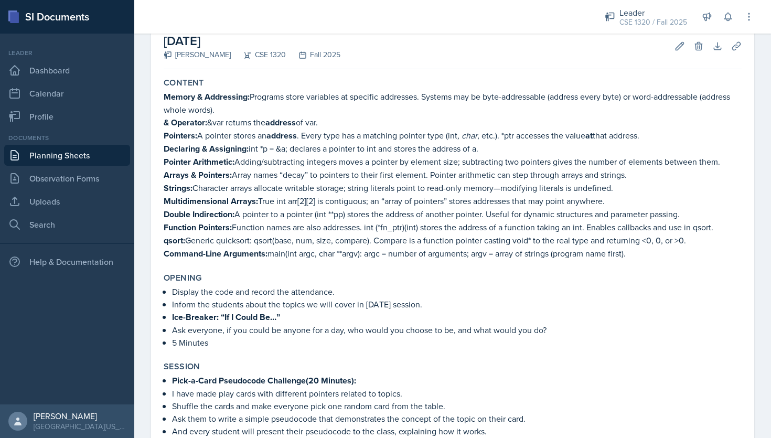
click at [81, 159] on link "Planning Sheets" at bounding box center [67, 155] width 126 height 21
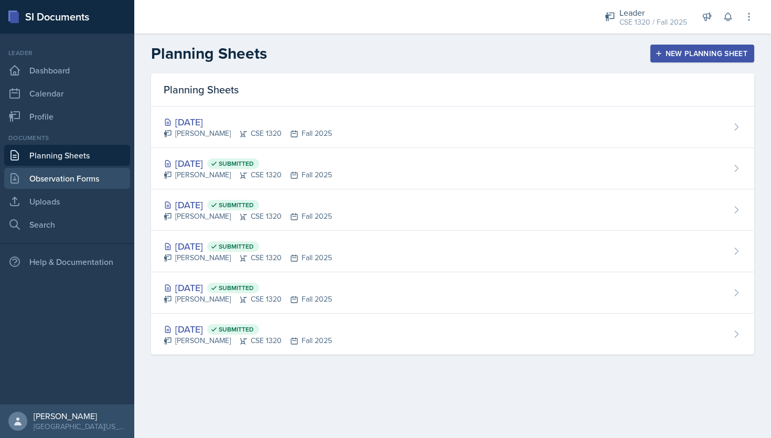
click at [66, 180] on link "Observation Forms" at bounding box center [67, 178] width 126 height 21
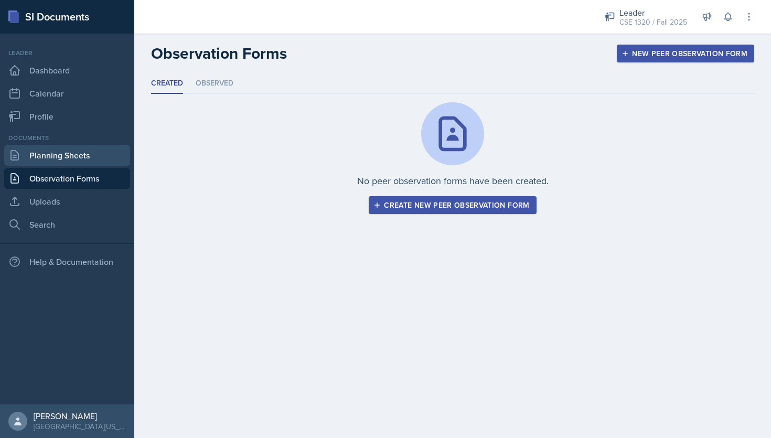
click at [72, 153] on link "Planning Sheets" at bounding box center [67, 155] width 126 height 21
